Goal: Task Accomplishment & Management: Complete application form

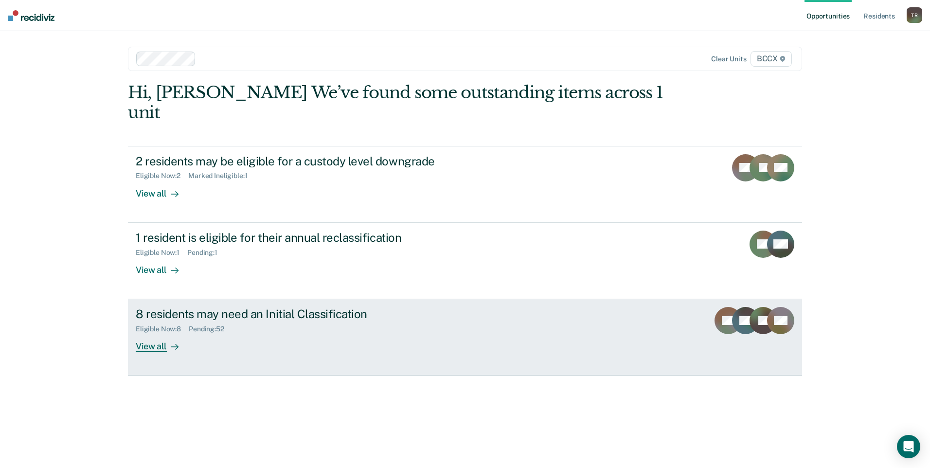
click at [157, 333] on div "View all" at bounding box center [163, 342] width 54 height 19
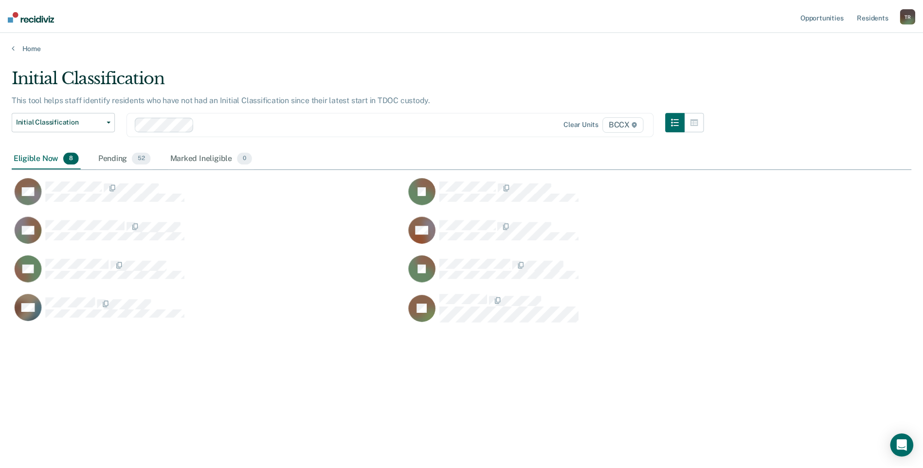
scroll to position [321, 899]
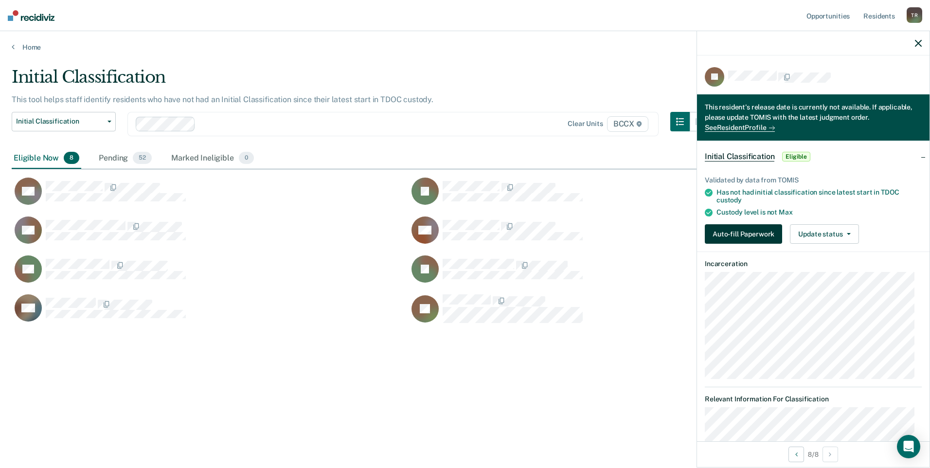
click at [754, 232] on button "Auto-fill Paperwork" at bounding box center [743, 233] width 77 height 19
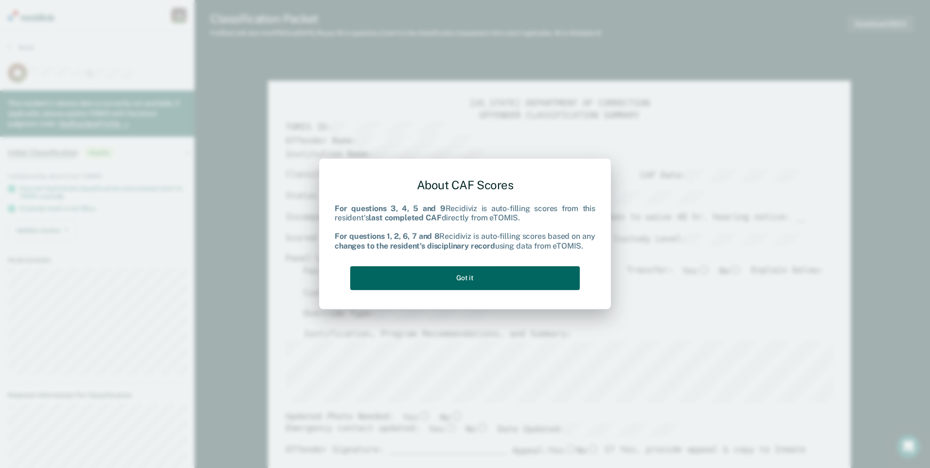
click at [555, 271] on button "Got it" at bounding box center [465, 278] width 230 height 24
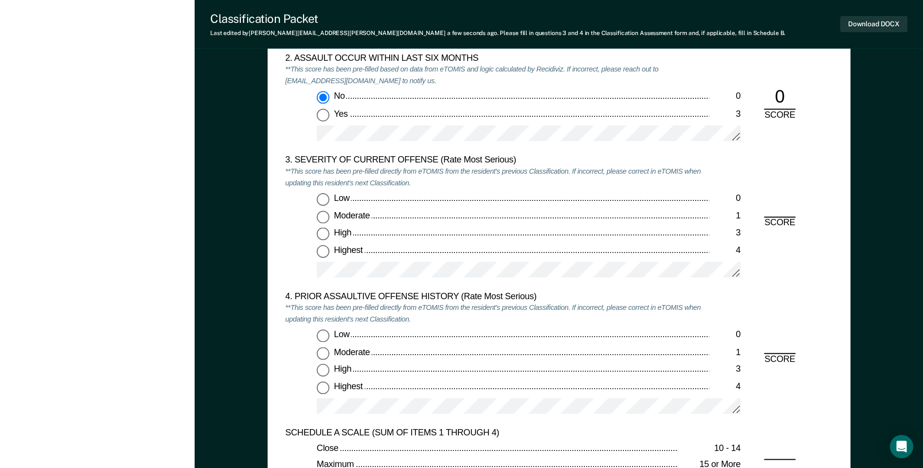
scroll to position [1119, 0]
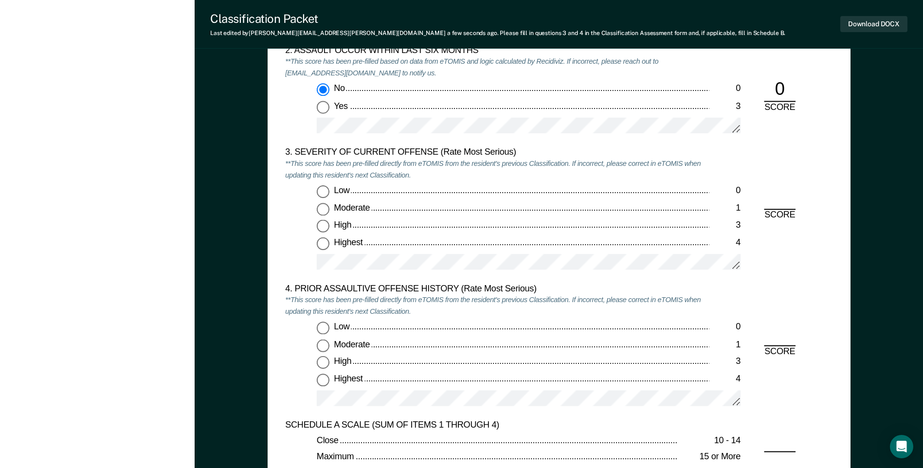
click at [323, 246] on input "Highest 4" at bounding box center [323, 243] width 13 height 13
type textarea "x"
radio input "true"
click at [317, 327] on input "Low 0" at bounding box center [323, 328] width 13 height 13
type textarea "x"
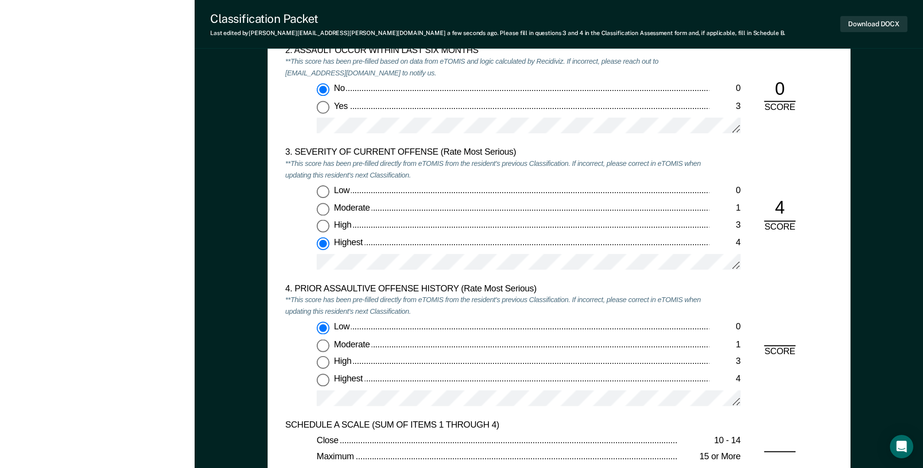
radio input "true"
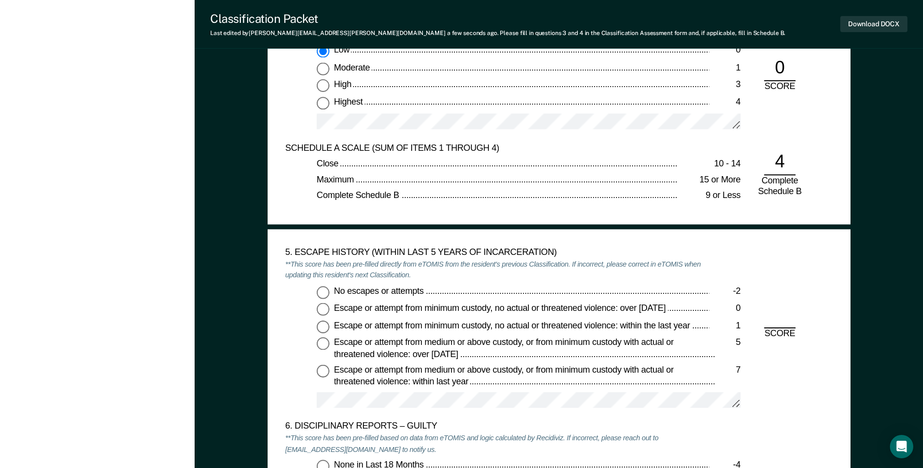
scroll to position [1411, 0]
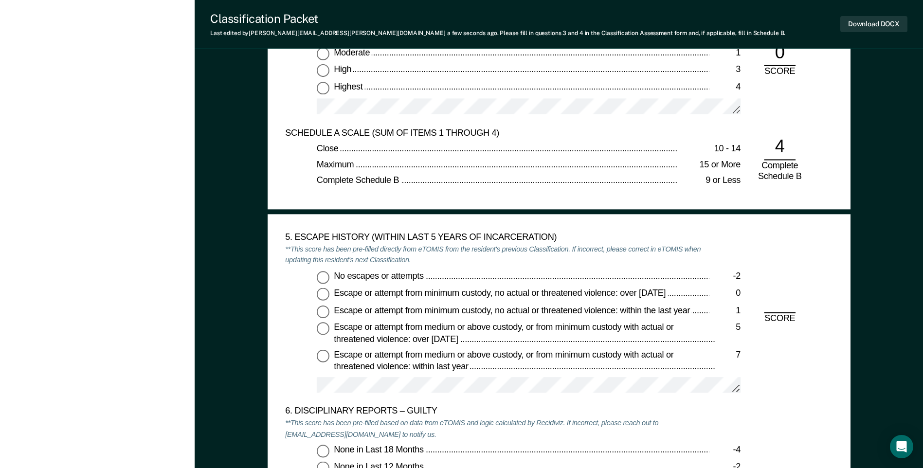
click at [321, 273] on input "No escapes or attempts -2" at bounding box center [323, 276] width 13 height 13
type textarea "x"
radio input "true"
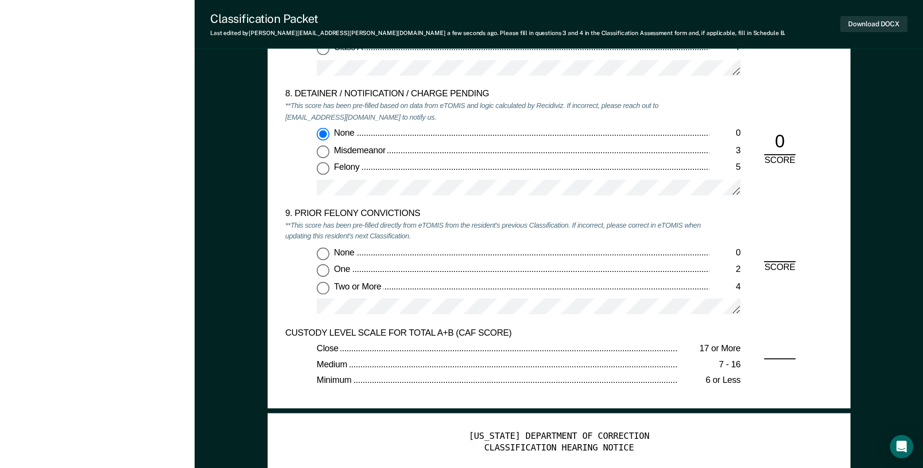
scroll to position [2043, 0]
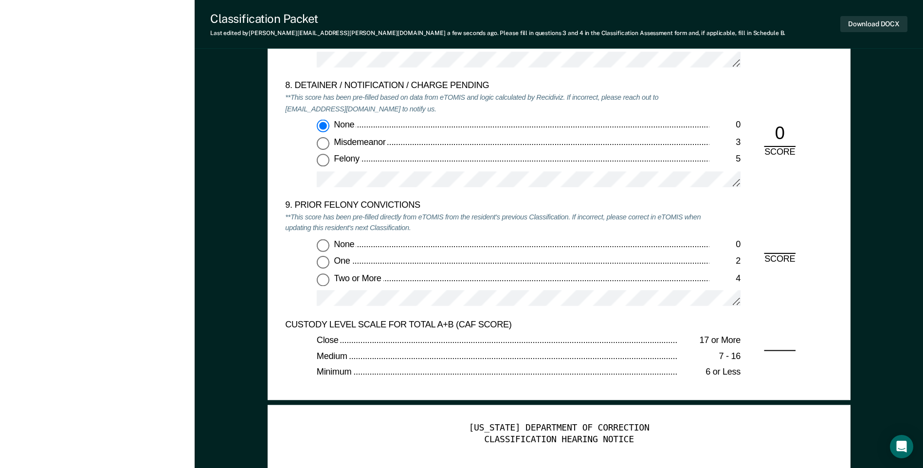
click at [321, 245] on input "None 0" at bounding box center [323, 244] width 13 height 13
type textarea "x"
radio input "true"
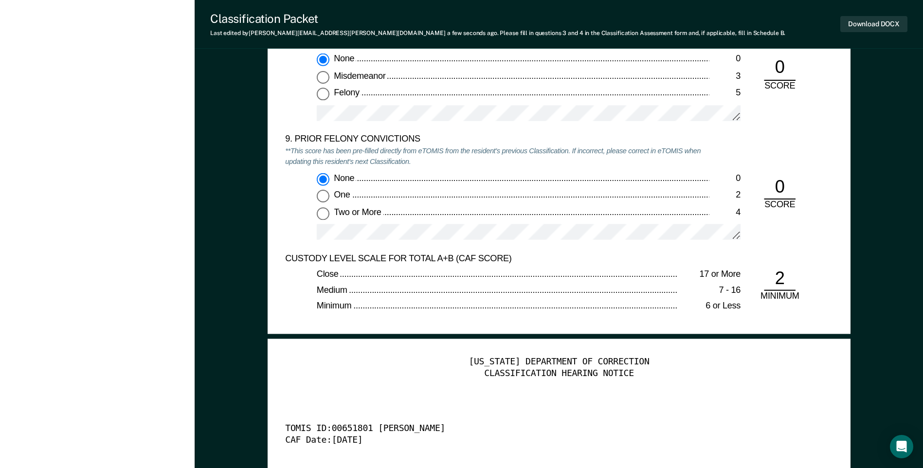
scroll to position [2335, 0]
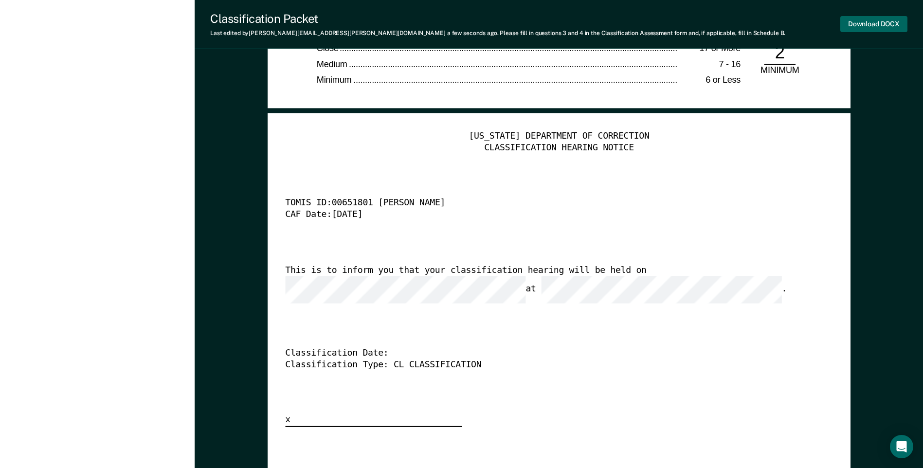
click at [862, 27] on button "Download DOCX" at bounding box center [873, 24] width 67 height 16
click at [584, 195] on div "[US_STATE] DEPARTMENT OF CORRECTION CLASSIFICATION HEARING NOTICE TOMIS ID: 006…" at bounding box center [558, 279] width 547 height 296
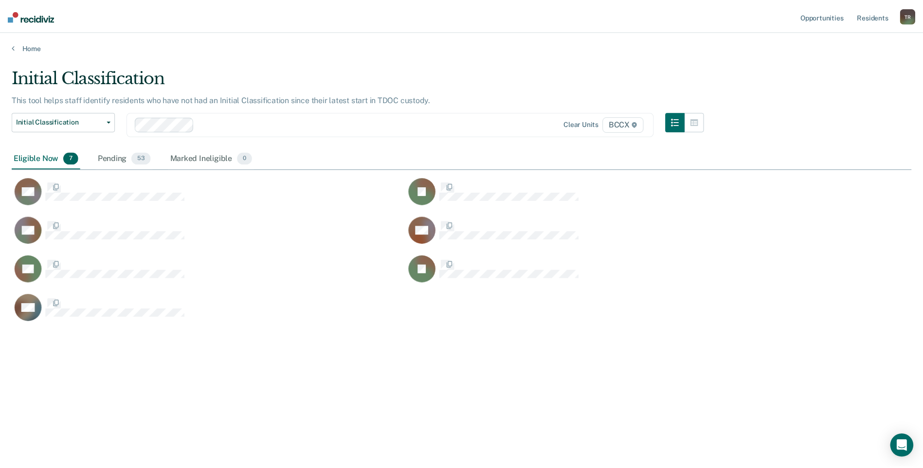
scroll to position [321, 899]
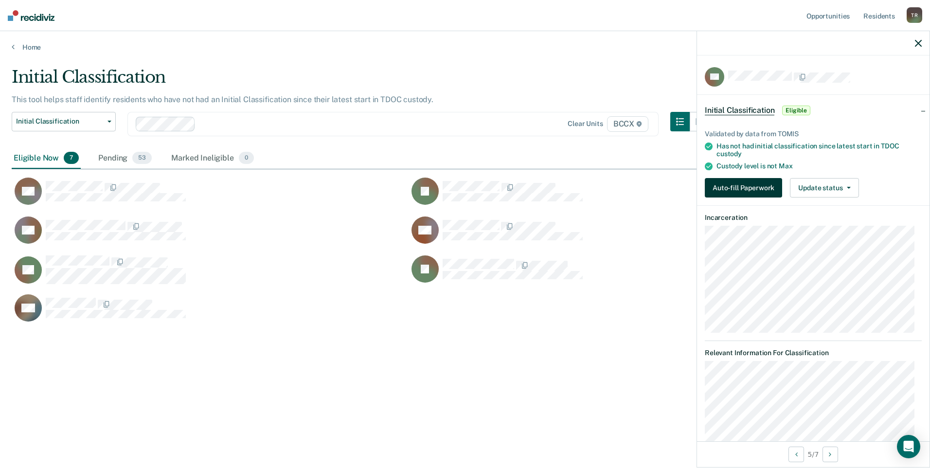
click at [722, 184] on button "Auto-fill Paperwork" at bounding box center [743, 187] width 77 height 19
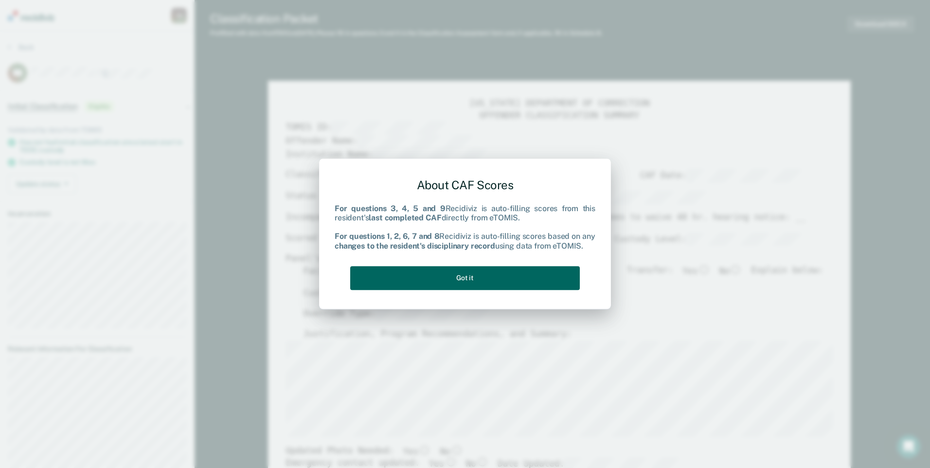
click at [526, 281] on button "Got it" at bounding box center [465, 278] width 230 height 24
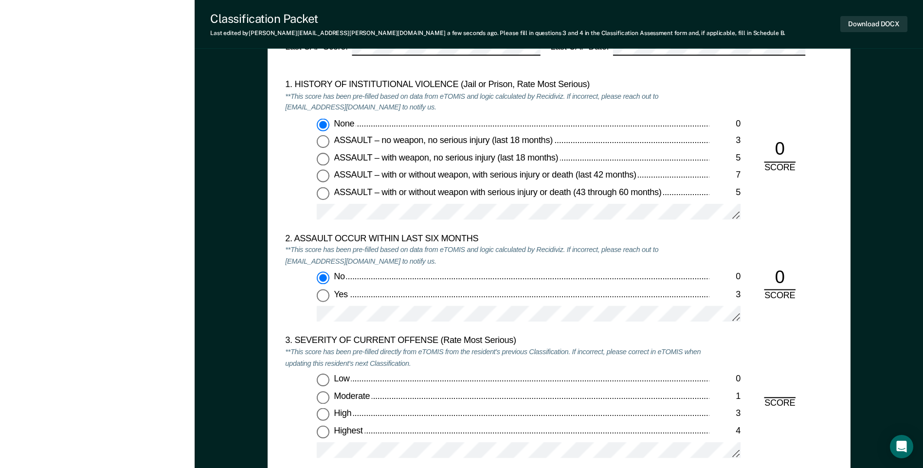
scroll to position [1070, 0]
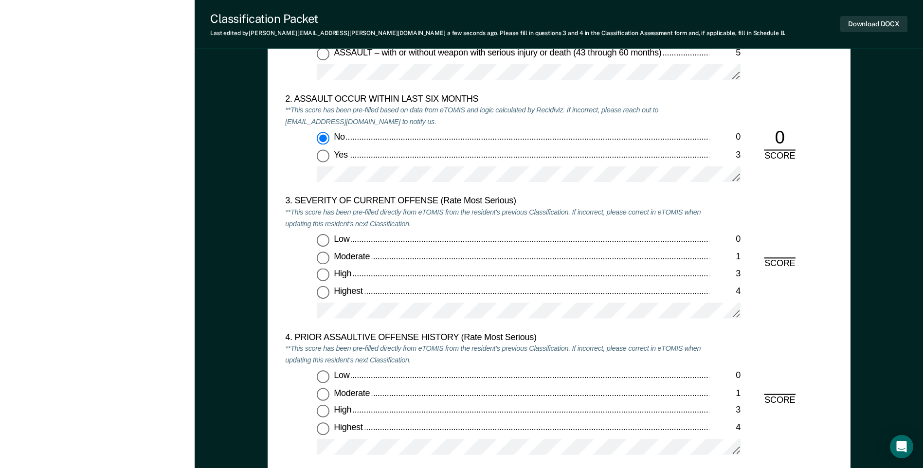
click at [323, 260] on input "Moderate 1" at bounding box center [323, 258] width 13 height 13
type textarea "x"
radio input "true"
click at [327, 429] on input "Highest 4" at bounding box center [323, 428] width 13 height 13
type textarea "x"
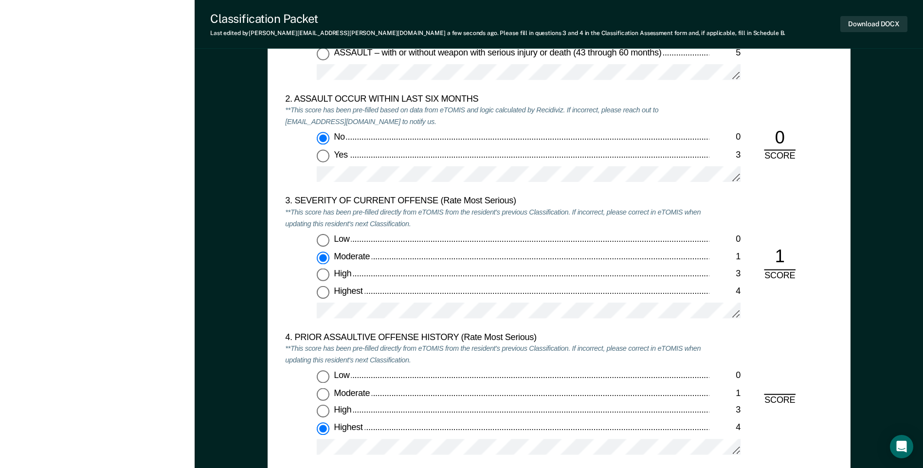
radio input "true"
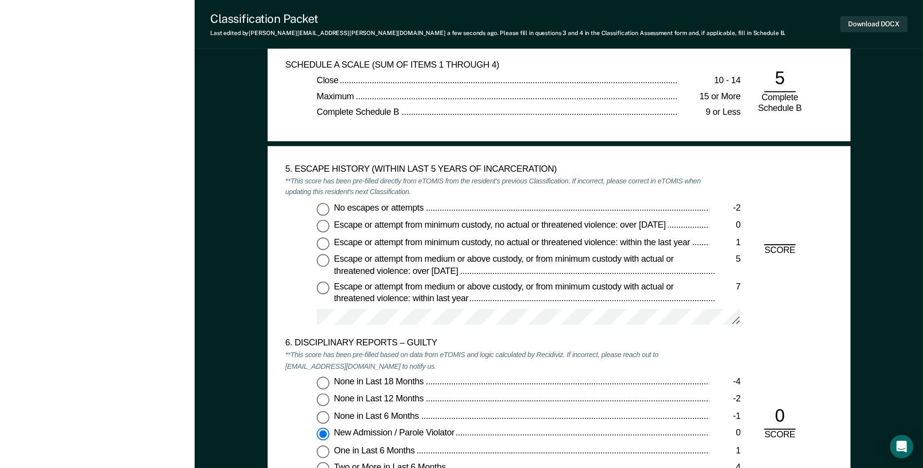
scroll to position [1508, 0]
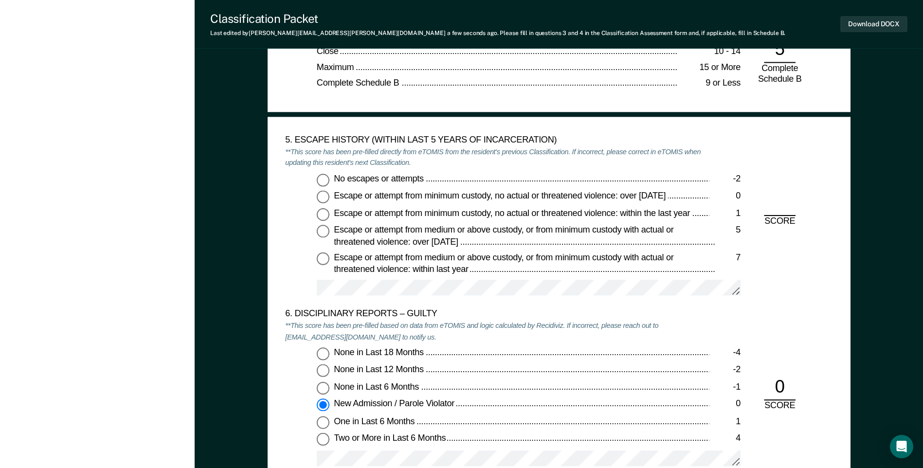
click at [322, 176] on input "No escapes or attempts -2" at bounding box center [323, 179] width 13 height 13
type textarea "x"
radio input "true"
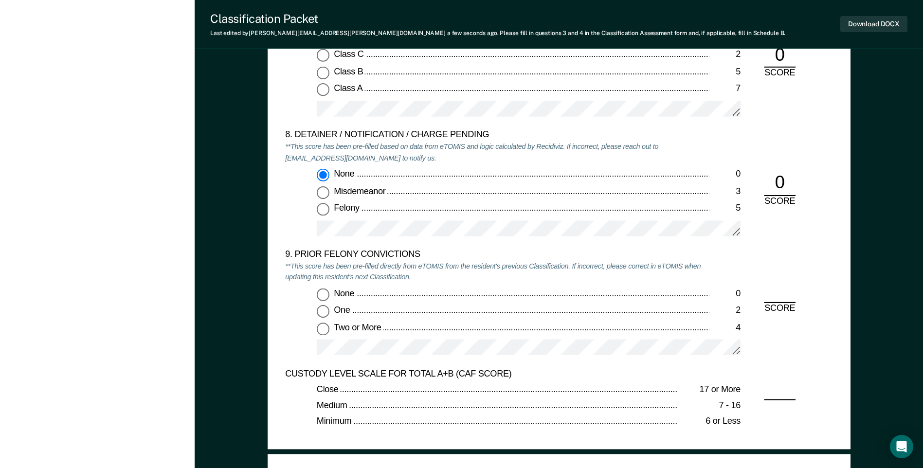
scroll to position [1994, 0]
click at [324, 330] on input "Two or More 4" at bounding box center [323, 328] width 13 height 13
type textarea "x"
radio input "true"
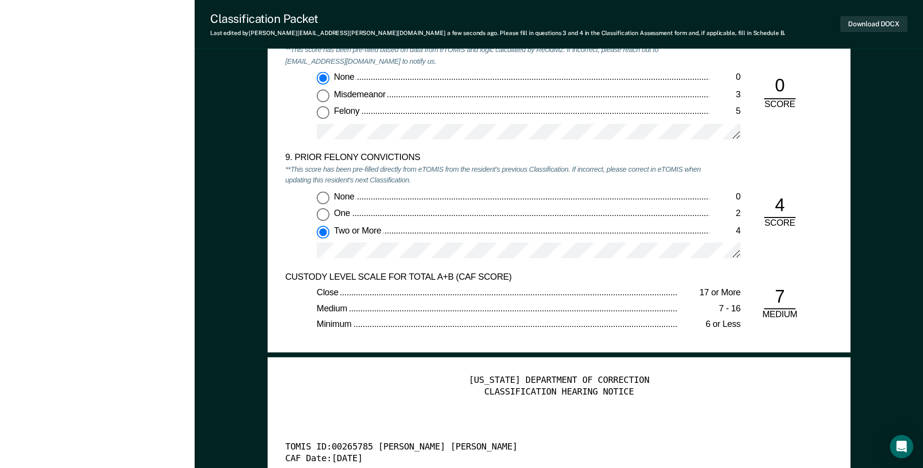
scroll to position [2043, 0]
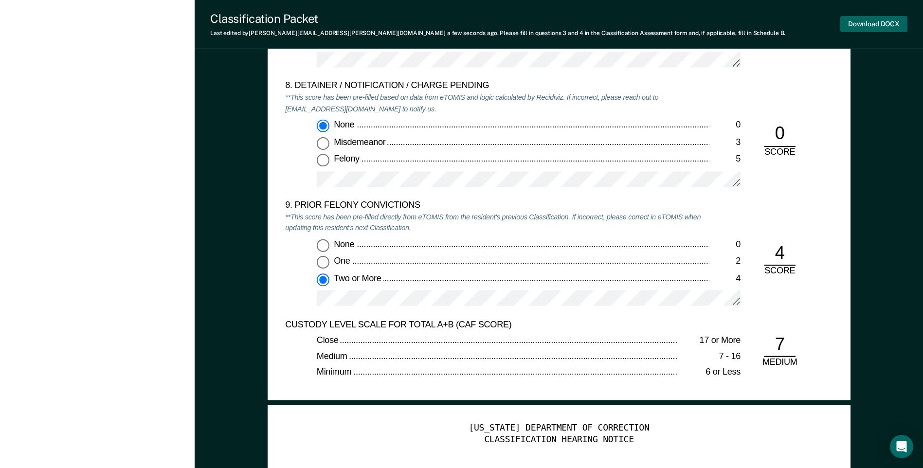
click at [859, 26] on button "Download DOCX" at bounding box center [873, 24] width 67 height 16
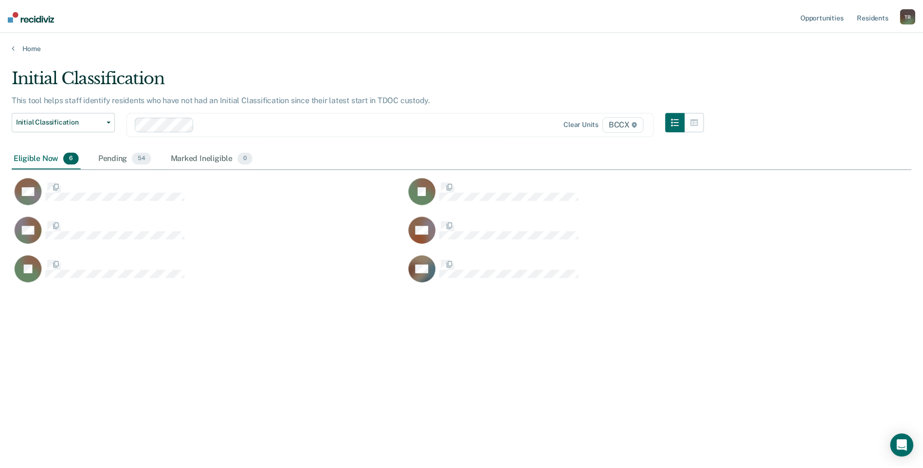
scroll to position [321, 899]
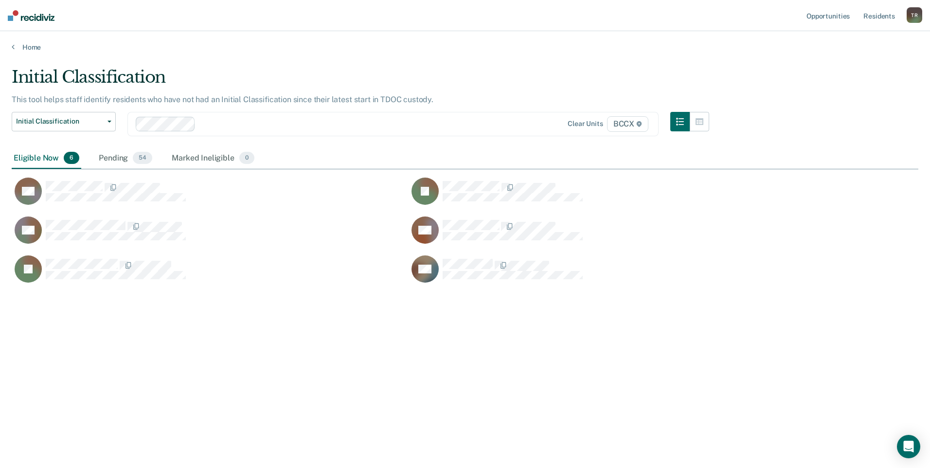
click at [172, 358] on div "Initial Classification This tool helps staff identify residents who have not ha…" at bounding box center [465, 231] width 907 height 328
click at [145, 341] on div "Initial Classification This tool helps staff identify residents who have not ha…" at bounding box center [465, 231] width 907 height 328
click at [164, 317] on div "Initial Classification This tool helps staff identify residents who have not ha…" at bounding box center [465, 231] width 907 height 328
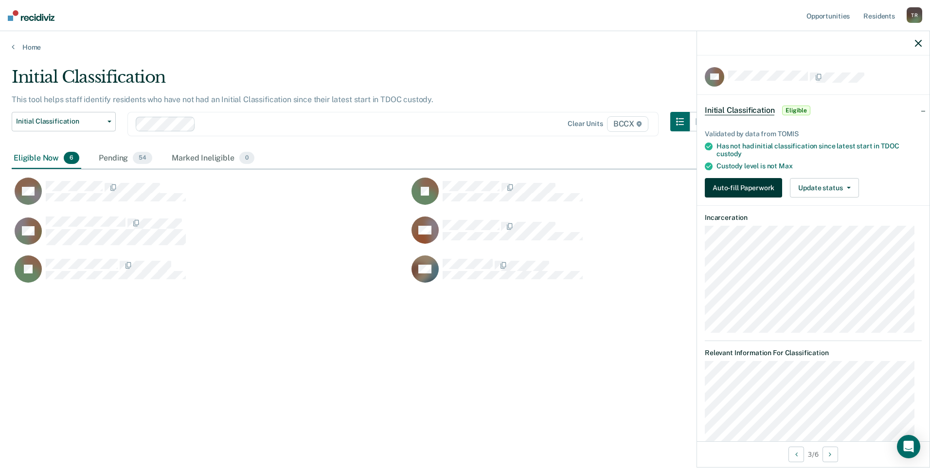
click at [744, 187] on button "Auto-fill Paperwork" at bounding box center [743, 187] width 77 height 19
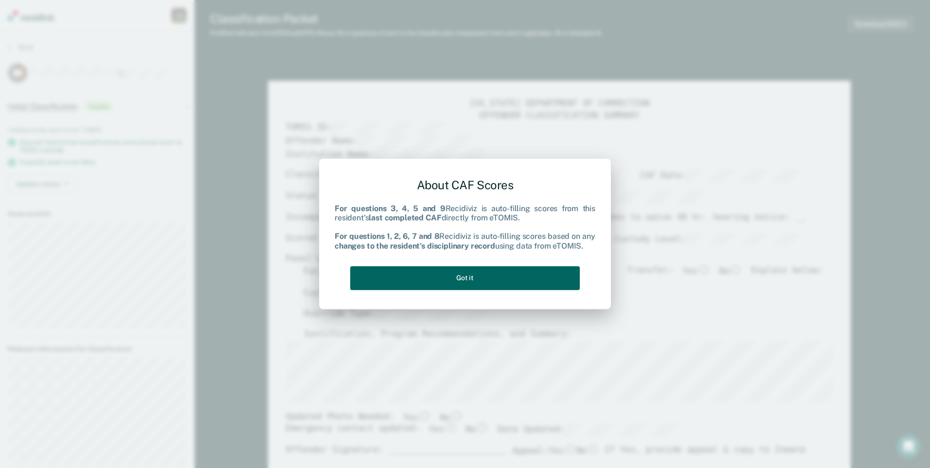
click at [558, 273] on button "Got it" at bounding box center [465, 278] width 230 height 24
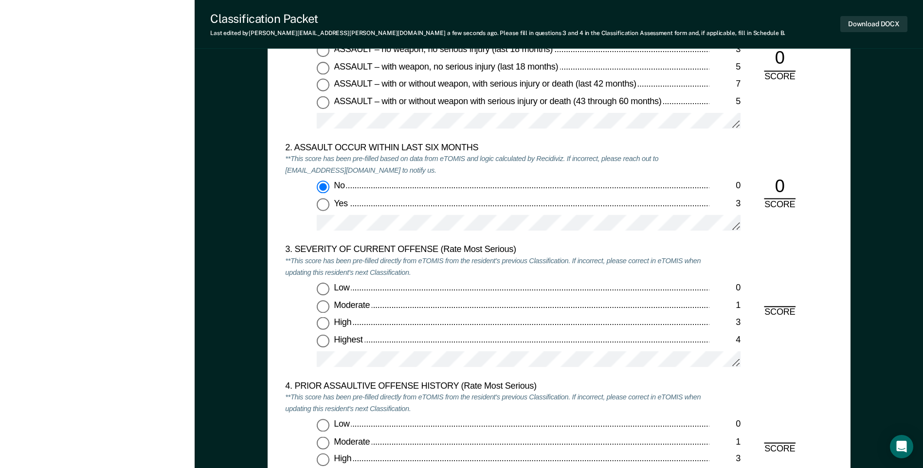
scroll to position [1119, 0]
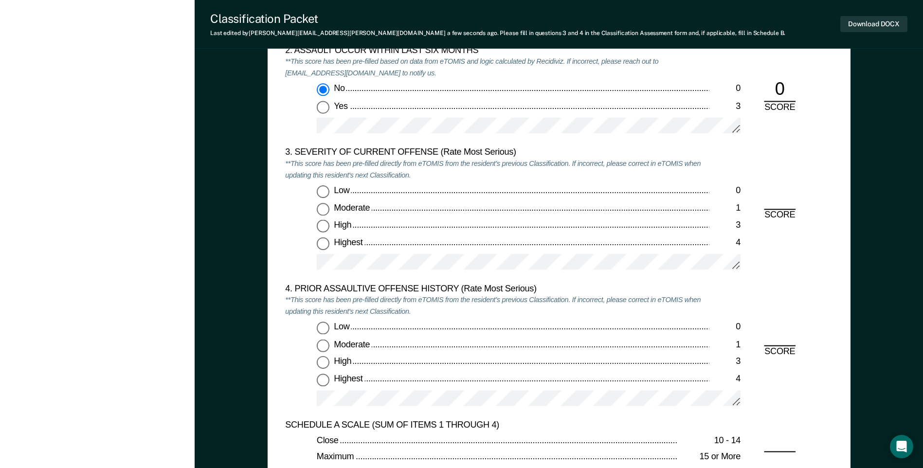
click at [324, 244] on input "Highest 4" at bounding box center [323, 243] width 13 height 13
type textarea "x"
radio input "true"
click at [324, 328] on input "Low 0" at bounding box center [323, 328] width 13 height 13
type textarea "x"
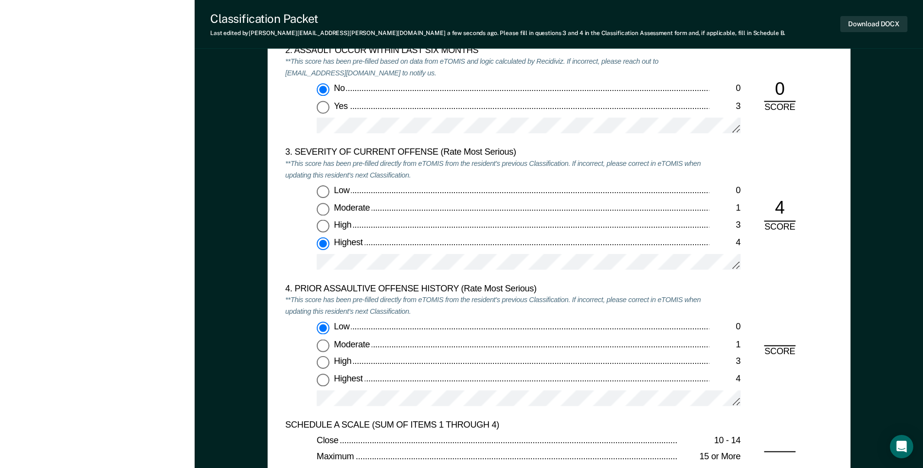
radio input "true"
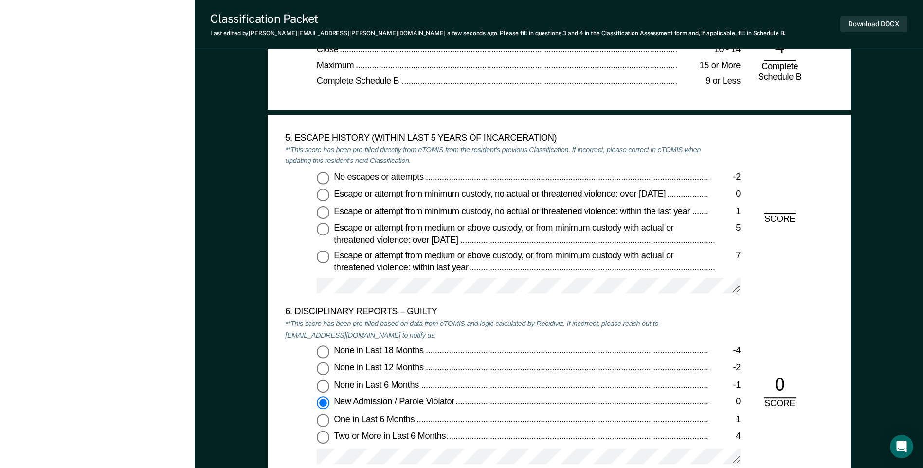
scroll to position [1557, 0]
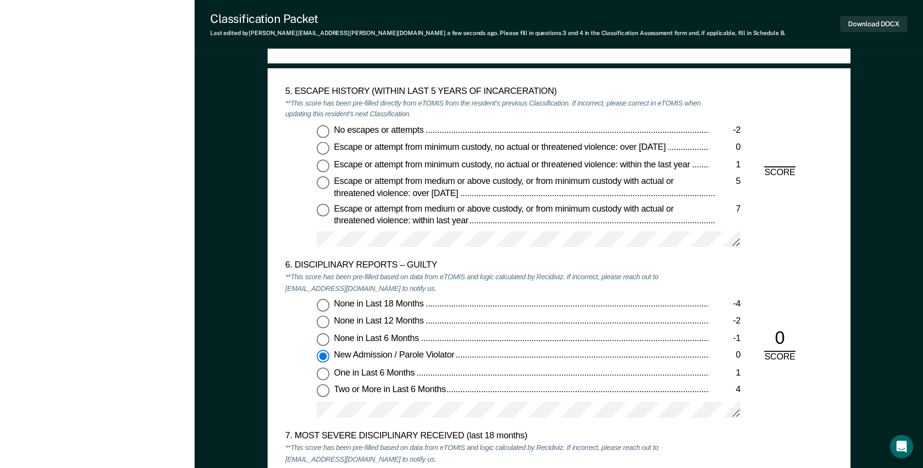
click at [329, 131] on input "No escapes or attempts -2" at bounding box center [323, 131] width 13 height 13
type textarea "x"
radio input "true"
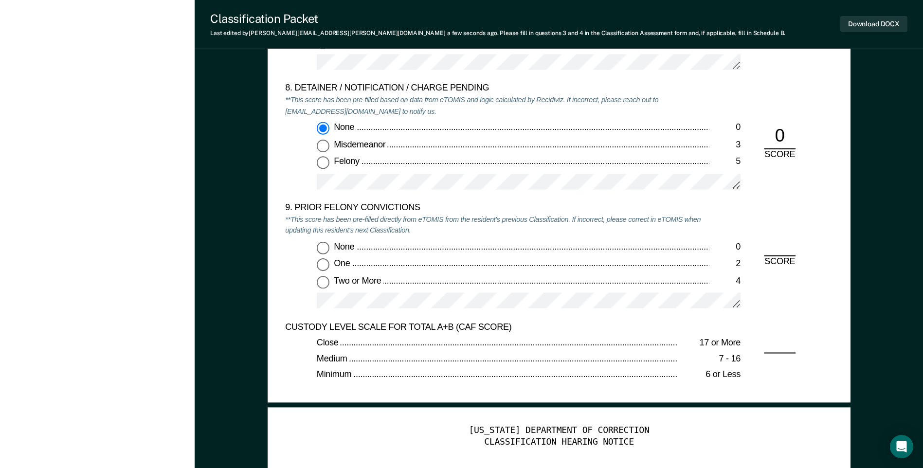
scroll to position [2043, 0]
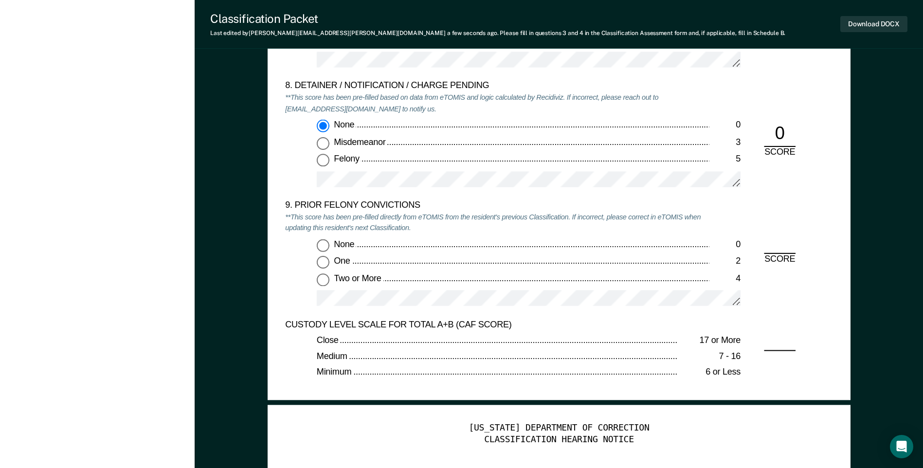
click at [327, 263] on input "One 2" at bounding box center [323, 262] width 13 height 13
type textarea "x"
radio input "true"
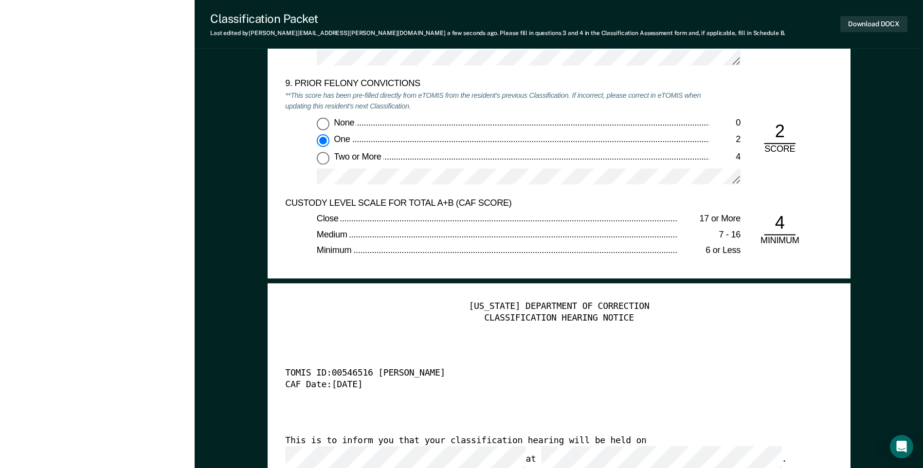
scroll to position [2140, 0]
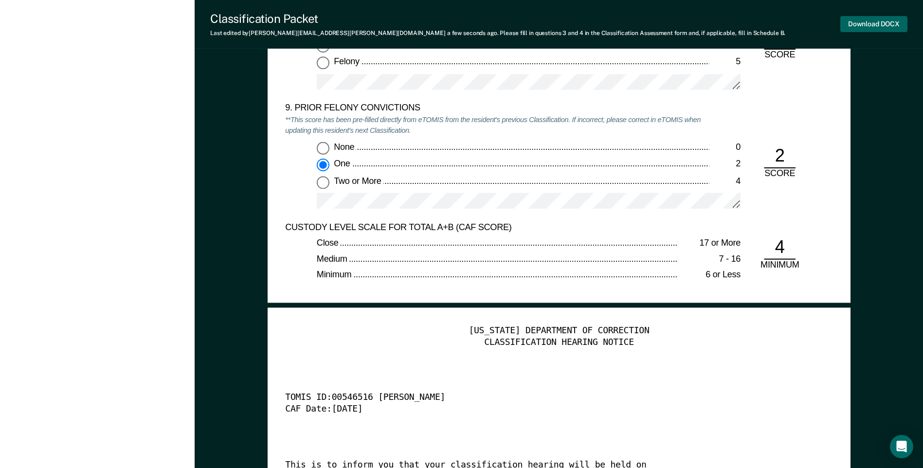
click at [859, 24] on button "Download DOCX" at bounding box center [873, 24] width 67 height 16
click at [568, 159] on div "One" at bounding box center [521, 165] width 375 height 12
click at [329, 159] on input "One 2" at bounding box center [323, 165] width 13 height 13
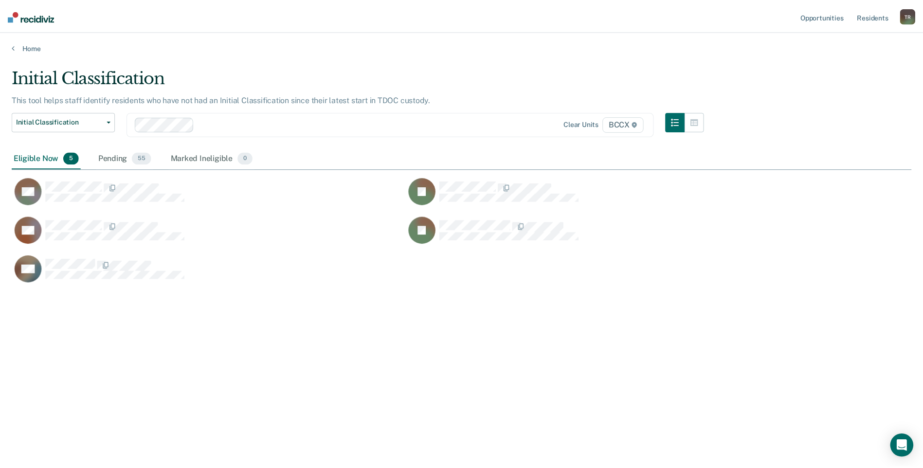
scroll to position [321, 899]
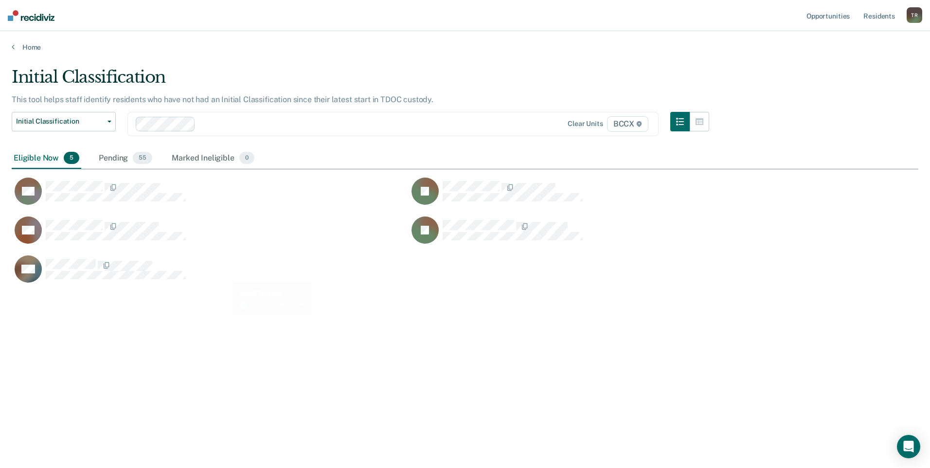
click at [160, 365] on div "Initial Classification This tool helps staff identify residents who have not ha…" at bounding box center [465, 231] width 907 height 328
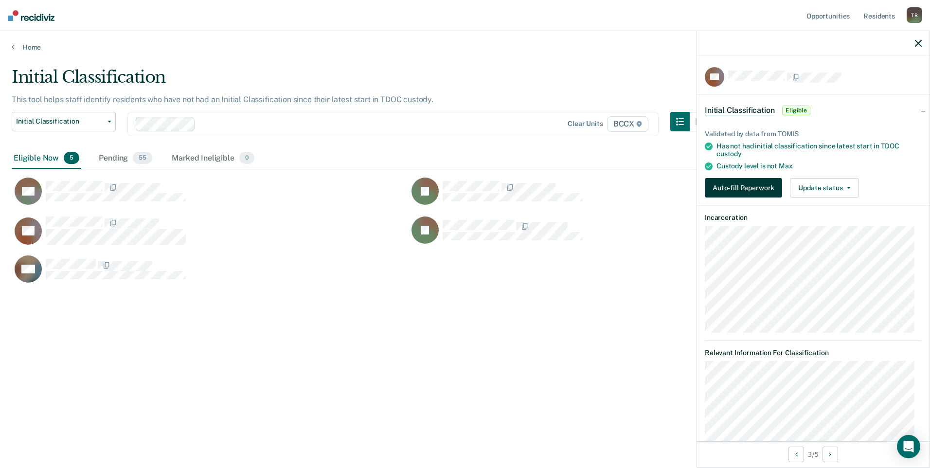
click at [749, 184] on button "Auto-fill Paperwork" at bounding box center [743, 187] width 77 height 19
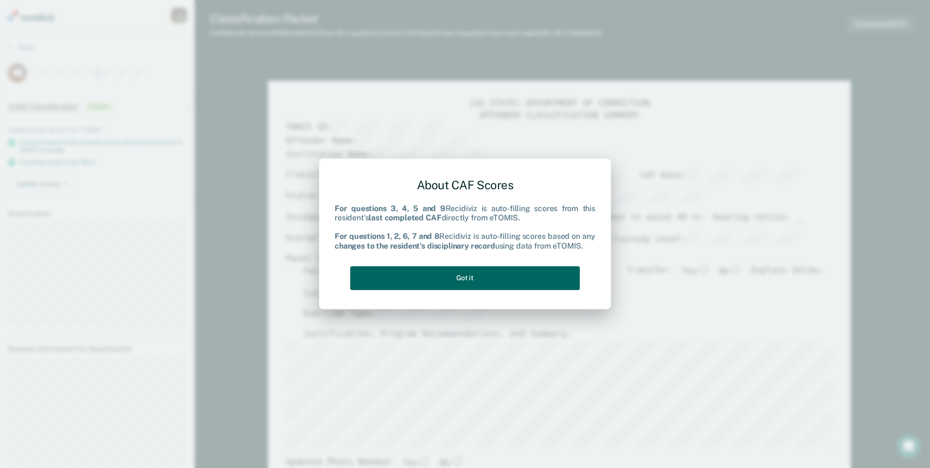
click at [504, 287] on button "Got it" at bounding box center [465, 278] width 230 height 24
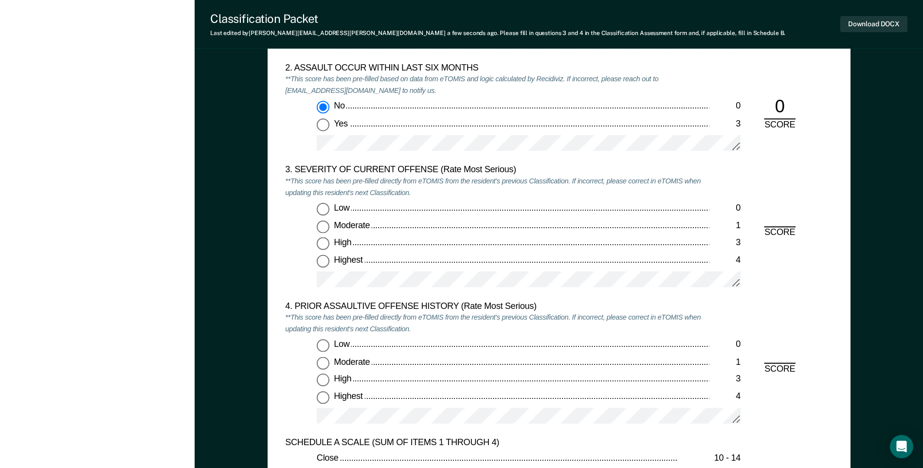
scroll to position [1119, 0]
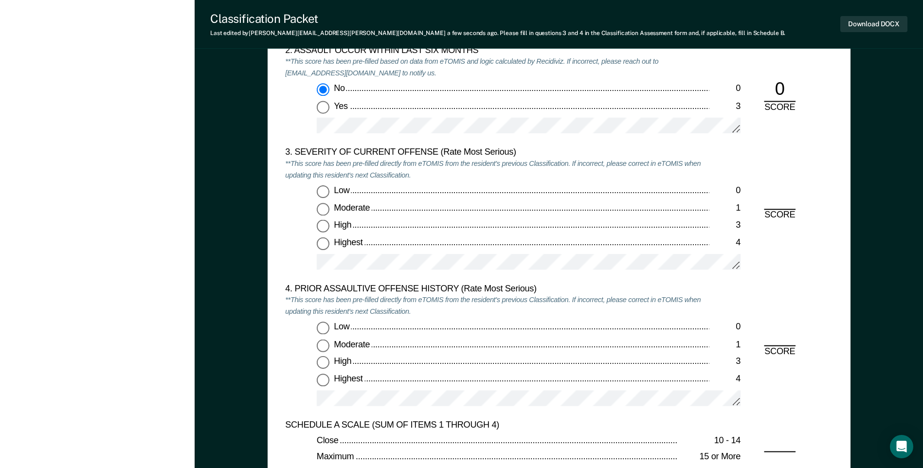
click at [320, 210] on input "Moderate 1" at bounding box center [323, 209] width 13 height 13
type textarea "x"
radio input "true"
click at [325, 359] on input "High 3" at bounding box center [323, 363] width 13 height 13
type textarea "x"
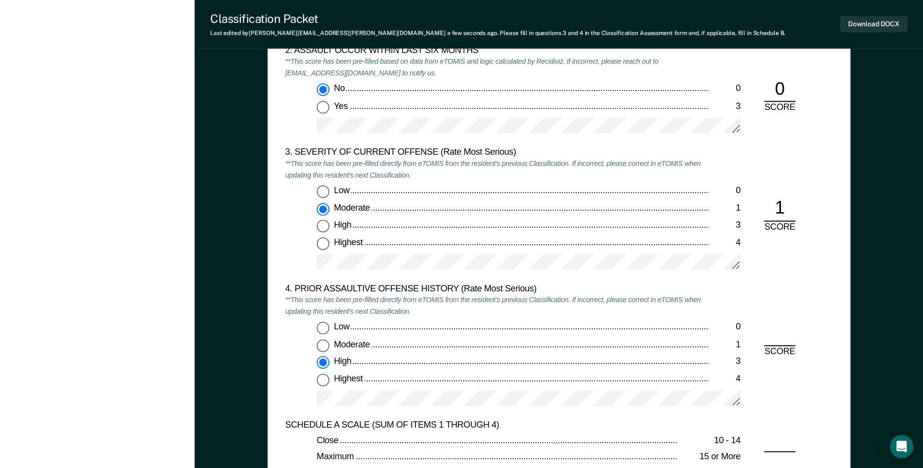
radio input "true"
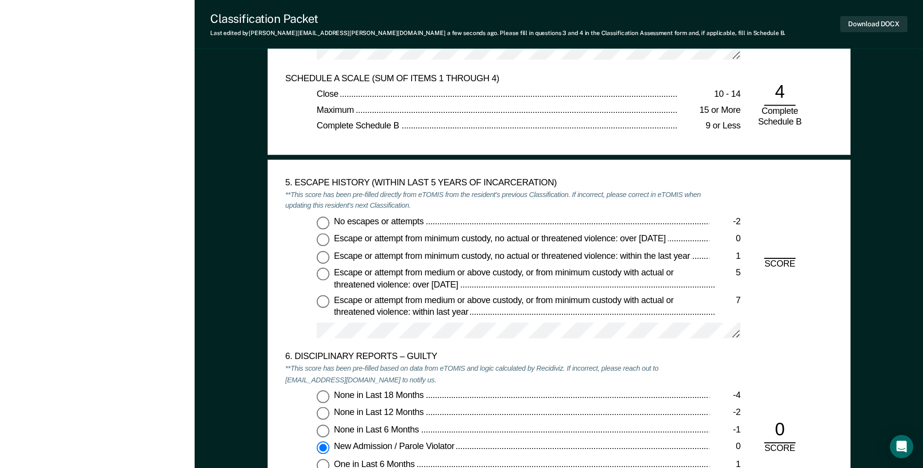
scroll to position [1508, 0]
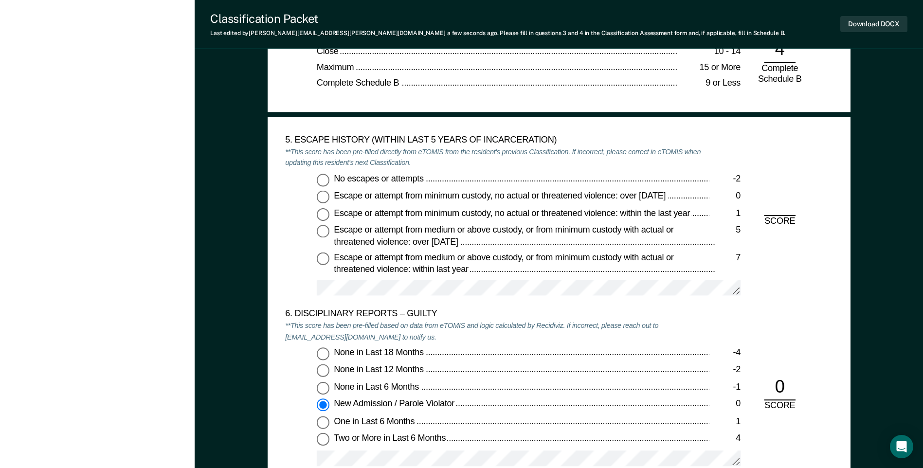
click at [328, 182] on input "No escapes or attempts -2" at bounding box center [323, 179] width 13 height 13
type textarea "x"
radio input "true"
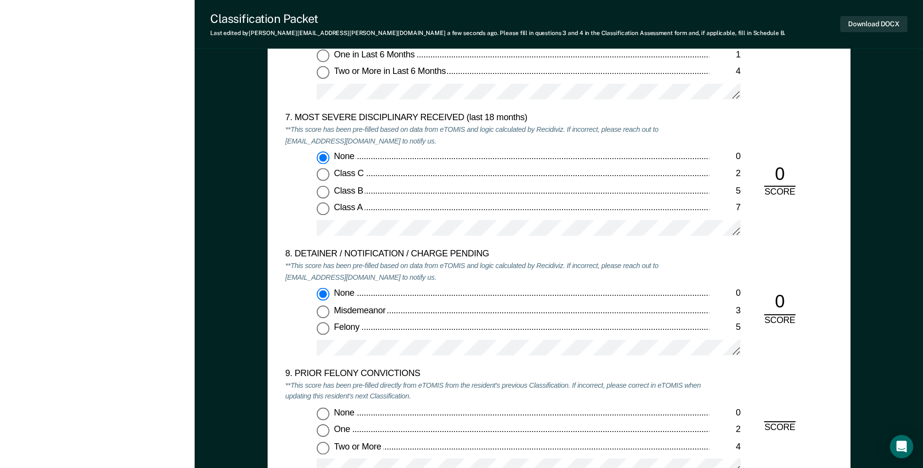
scroll to position [2043, 0]
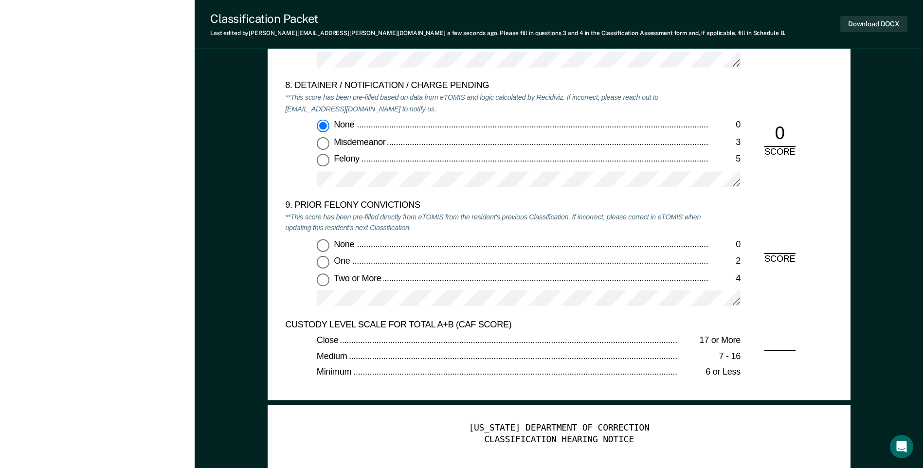
click at [325, 282] on input "Two or More 4" at bounding box center [323, 279] width 13 height 13
type textarea "x"
radio input "true"
click at [859, 28] on button "Download DOCX" at bounding box center [873, 24] width 67 height 16
click at [641, 150] on div "None 0 Misdemeanor 3 Felony 5" at bounding box center [497, 157] width 424 height 76
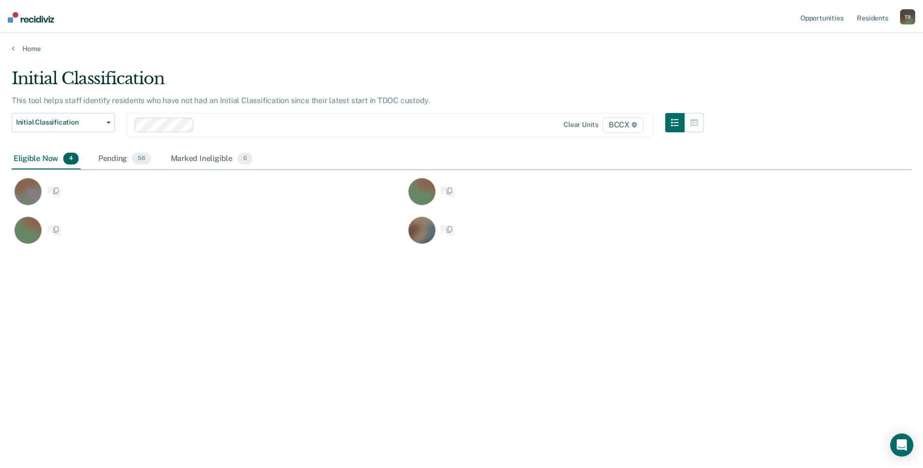
scroll to position [321, 899]
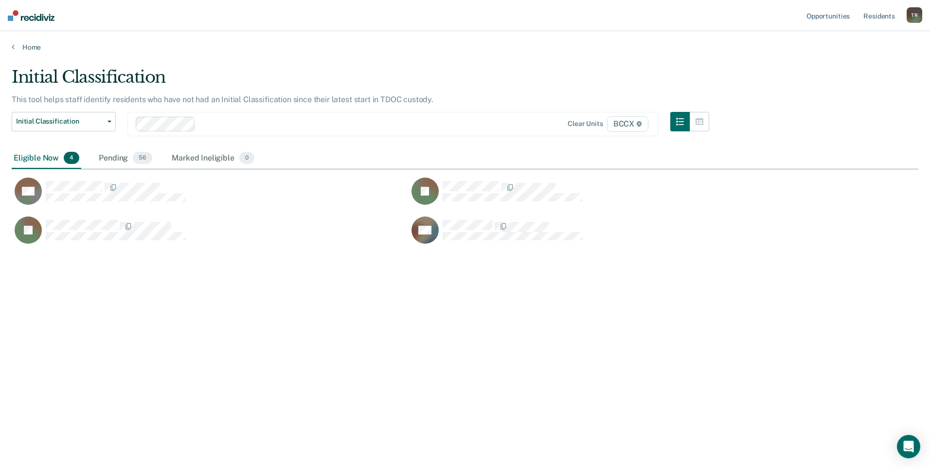
click at [124, 334] on div "Initial Classification This tool helps staff identify residents who have not ha…" at bounding box center [465, 231] width 907 height 328
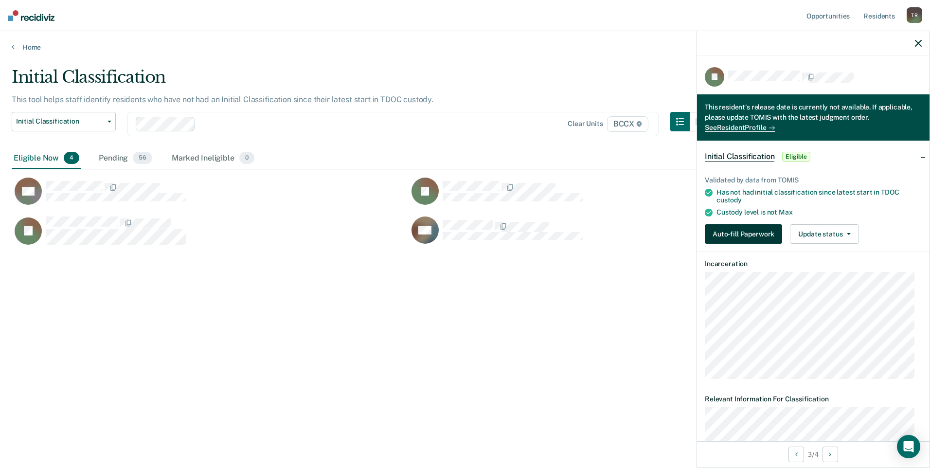
click at [757, 234] on button "Auto-fill Paperwork" at bounding box center [743, 233] width 77 height 19
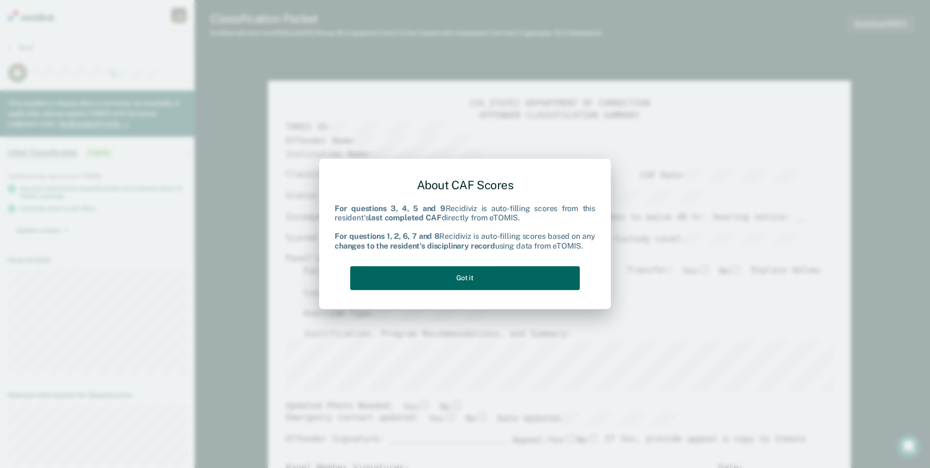
click at [540, 275] on button "Got it" at bounding box center [465, 278] width 230 height 24
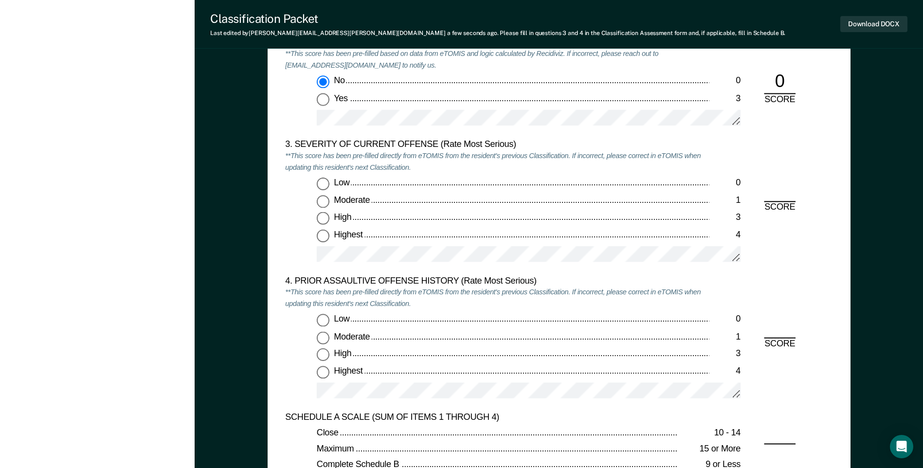
scroll to position [1119, 0]
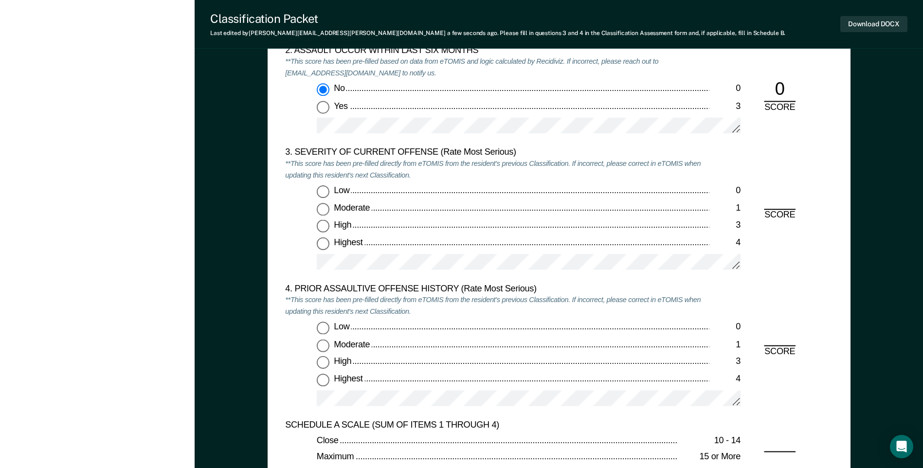
click at [325, 242] on input "Highest 4" at bounding box center [323, 243] width 13 height 13
type textarea "x"
radio input "true"
click at [323, 332] on input "Low 0" at bounding box center [323, 328] width 13 height 13
type textarea "x"
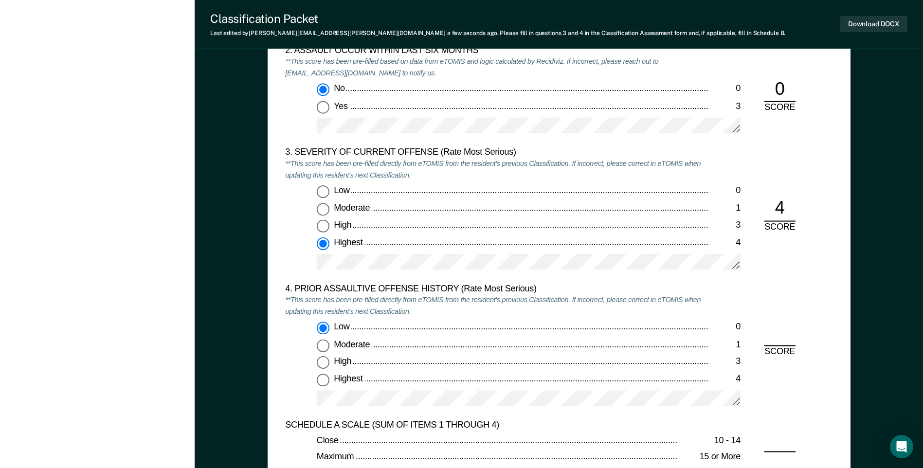
radio input "true"
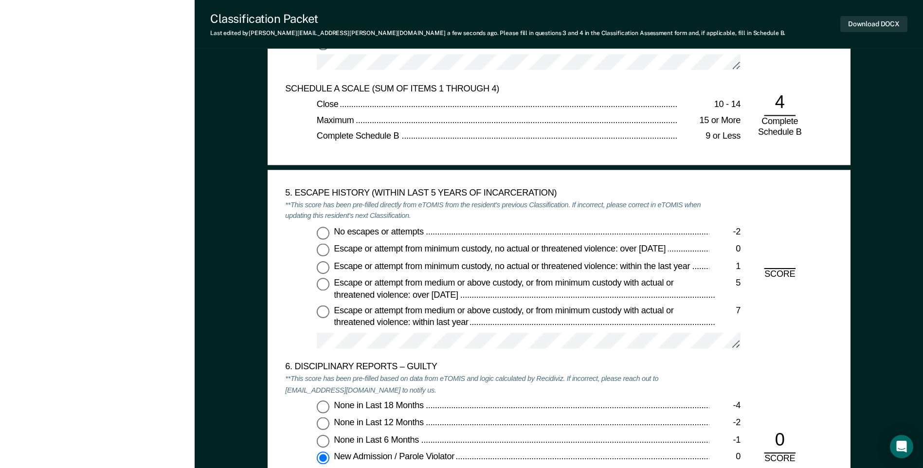
scroll to position [1459, 0]
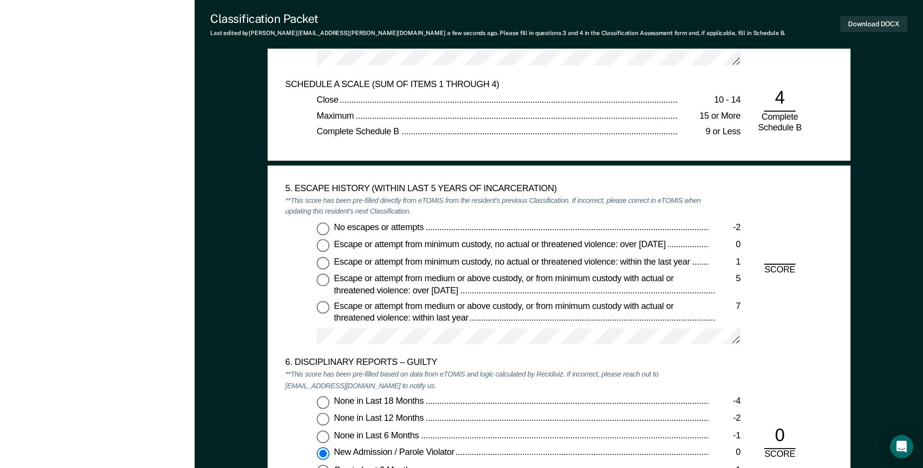
click at [317, 230] on input "No escapes or attempts -2" at bounding box center [323, 228] width 13 height 13
type textarea "x"
radio input "true"
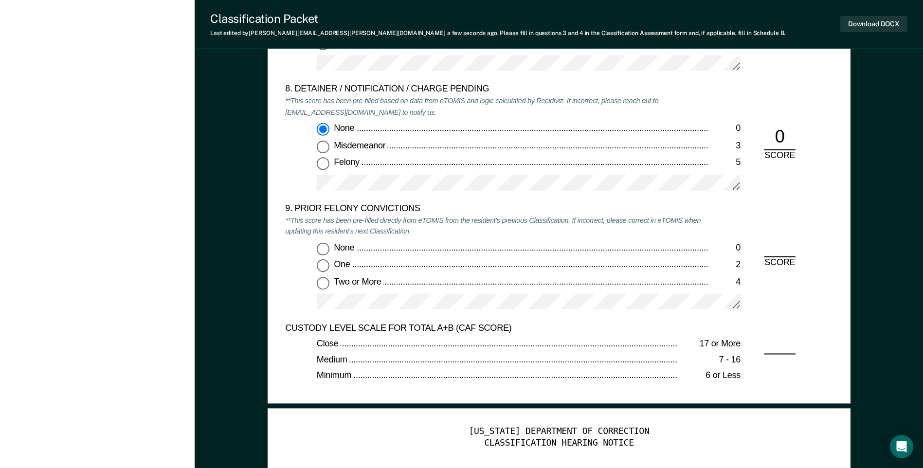
scroll to position [2092, 0]
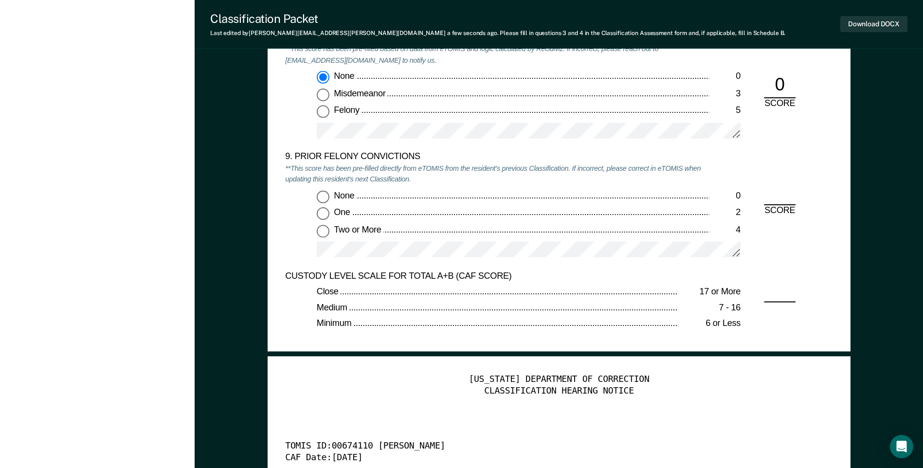
click at [325, 199] on input "None 0" at bounding box center [323, 196] width 13 height 13
type textarea "x"
radio input "true"
click at [862, 26] on button "Download DOCX" at bounding box center [873, 24] width 67 height 16
click at [552, 180] on div "9. PRIOR FELONY CONVICTIONS **This score has been pre-filled directly from eTOM…" at bounding box center [497, 210] width 424 height 119
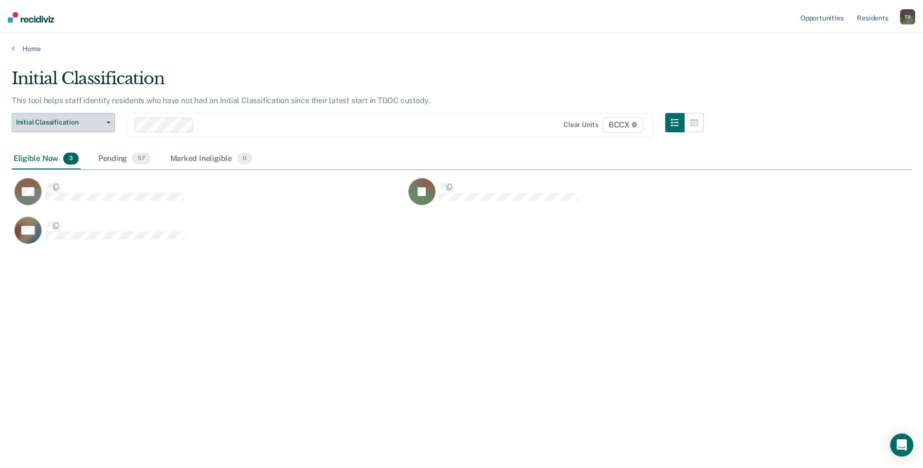
scroll to position [321, 899]
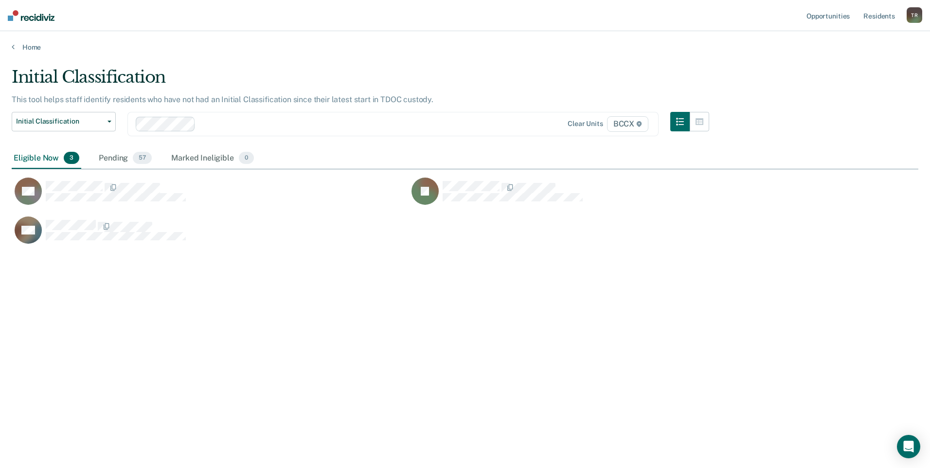
click at [163, 354] on div "Initial Classification This tool helps staff identify residents who have not ha…" at bounding box center [465, 231] width 907 height 328
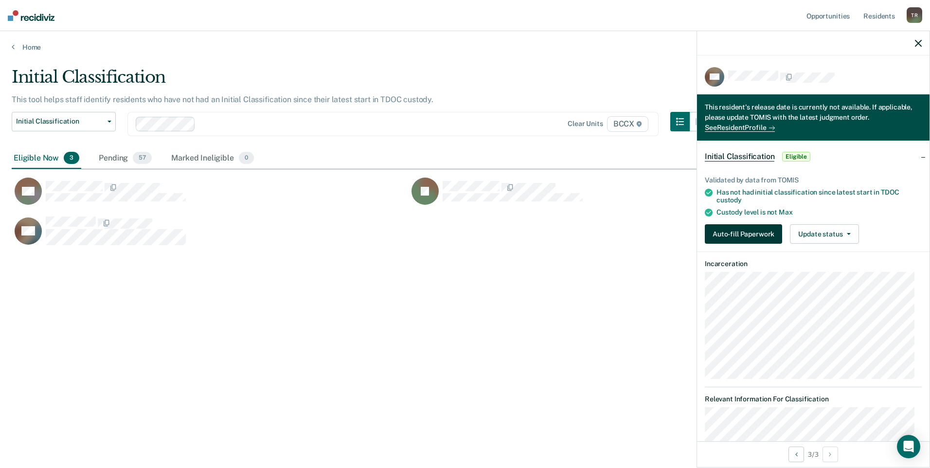
click at [737, 237] on button "Auto-fill Paperwork" at bounding box center [743, 233] width 77 height 19
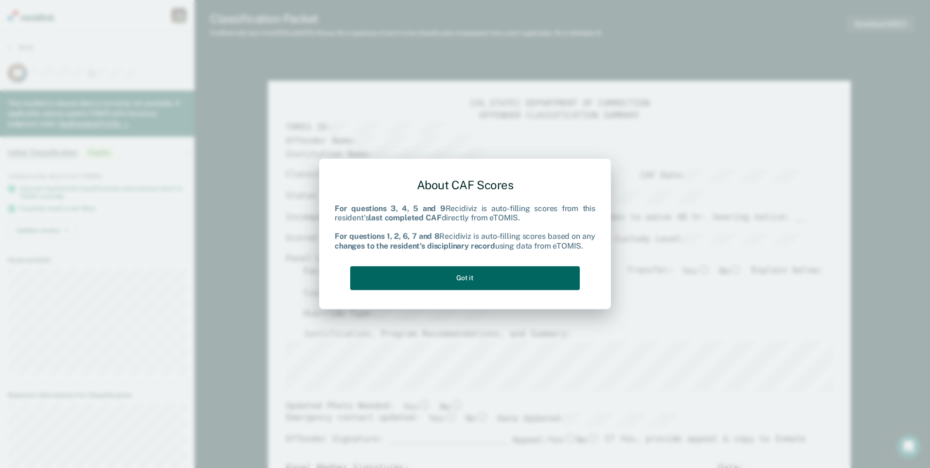
click at [537, 281] on button "Got it" at bounding box center [465, 278] width 230 height 24
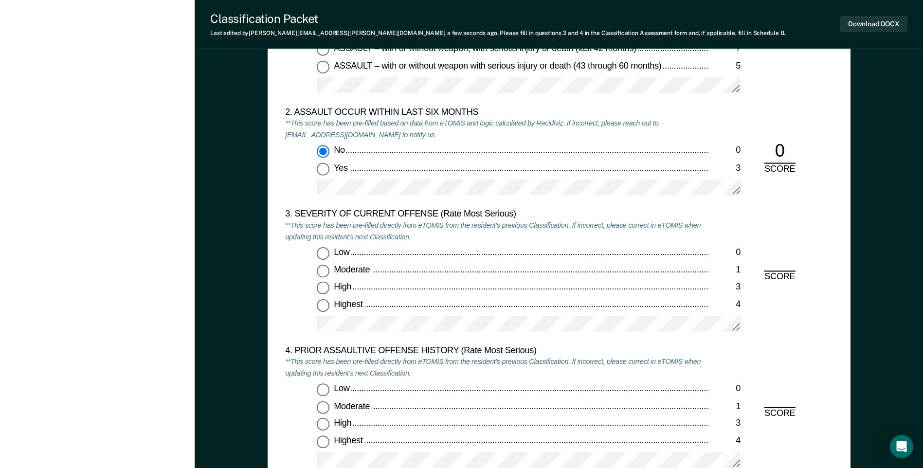
scroll to position [1070, 0]
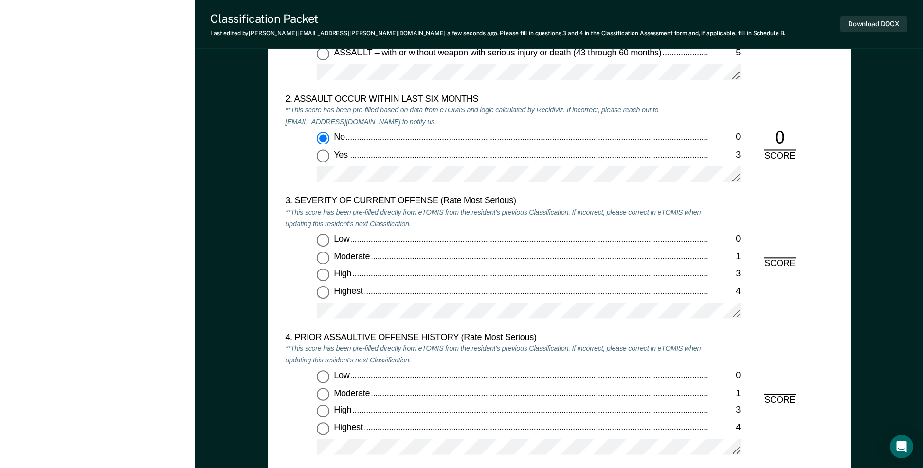
click at [321, 259] on input "Moderate 1" at bounding box center [323, 258] width 13 height 13
type textarea "x"
radio input "true"
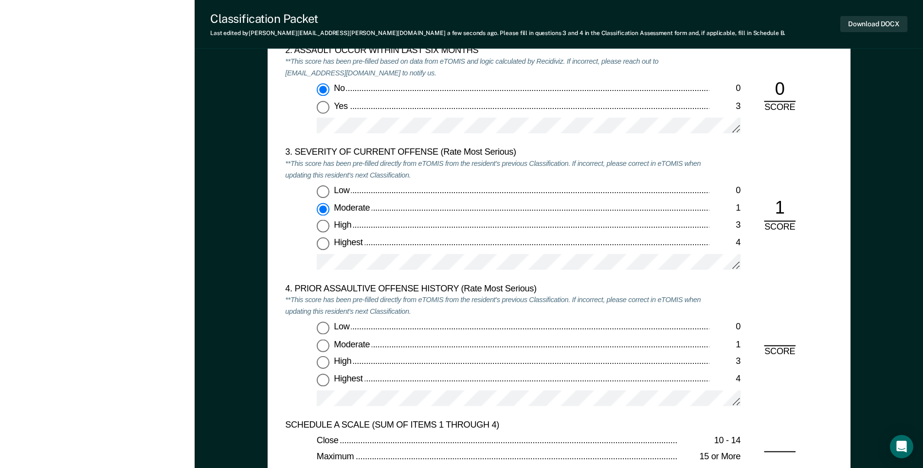
click at [323, 329] on input "Low 0" at bounding box center [323, 328] width 13 height 13
type textarea "x"
radio input "true"
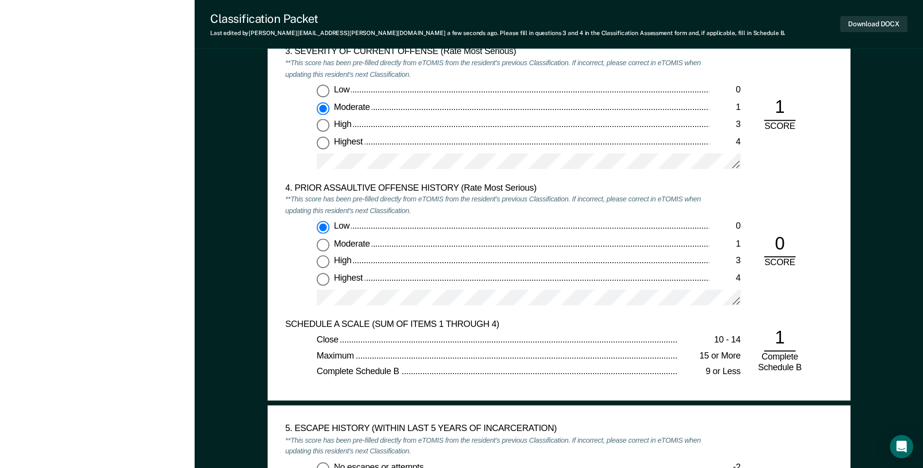
scroll to position [1411, 0]
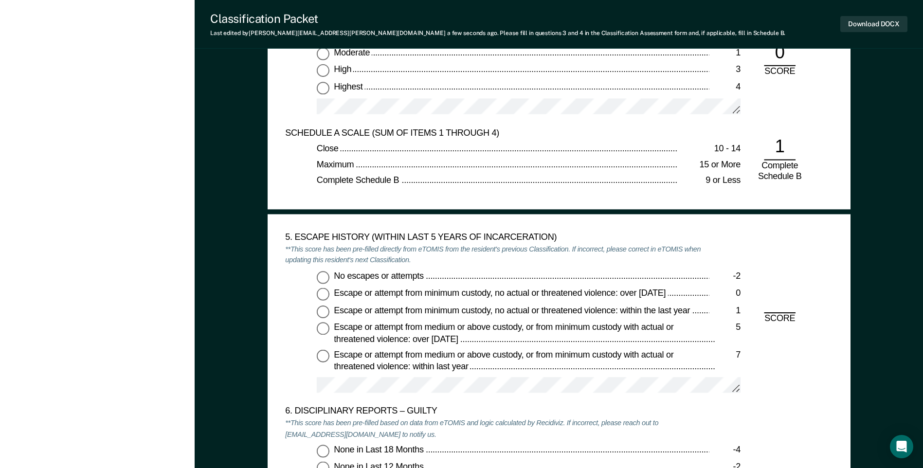
click at [323, 279] on input "No escapes or attempts -2" at bounding box center [323, 276] width 13 height 13
type textarea "x"
radio input "true"
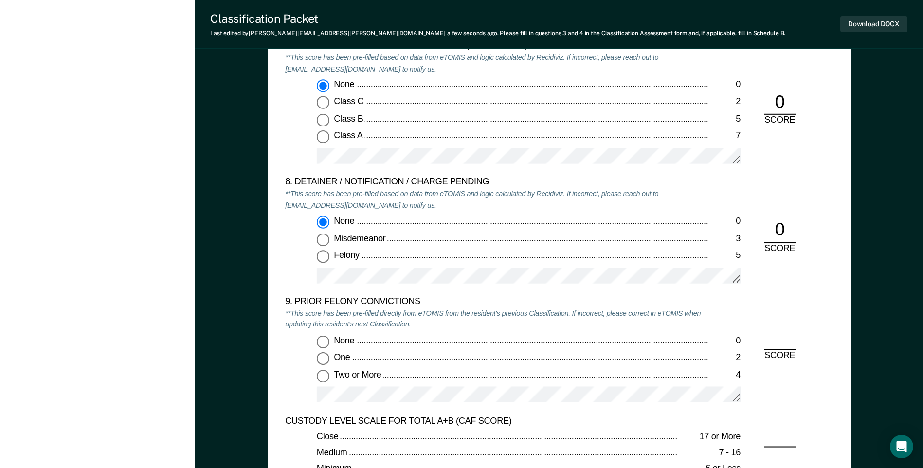
scroll to position [2092, 0]
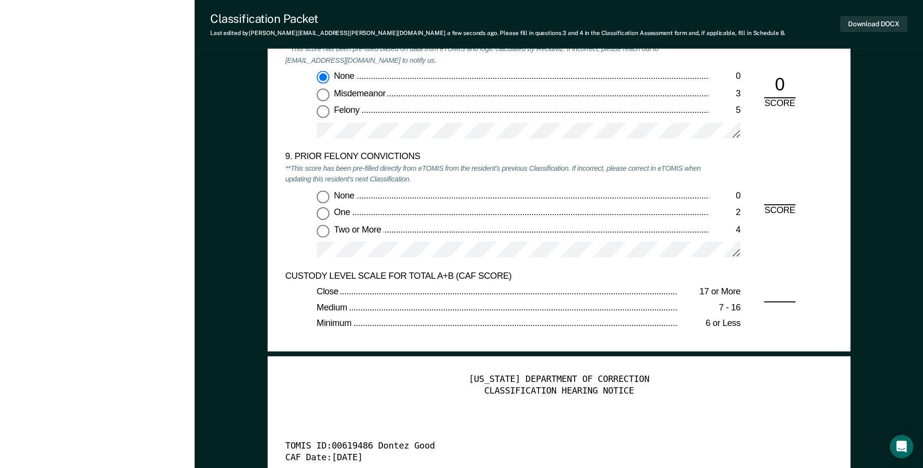
click at [326, 195] on input "None 0" at bounding box center [323, 196] width 13 height 13
type textarea "x"
radio input "true"
click at [867, 27] on button "Download DOCX" at bounding box center [873, 24] width 67 height 16
click at [647, 175] on div "9. PRIOR FELONY CONVICTIONS **This score has been pre-filled directly from eTOM…" at bounding box center [497, 210] width 424 height 119
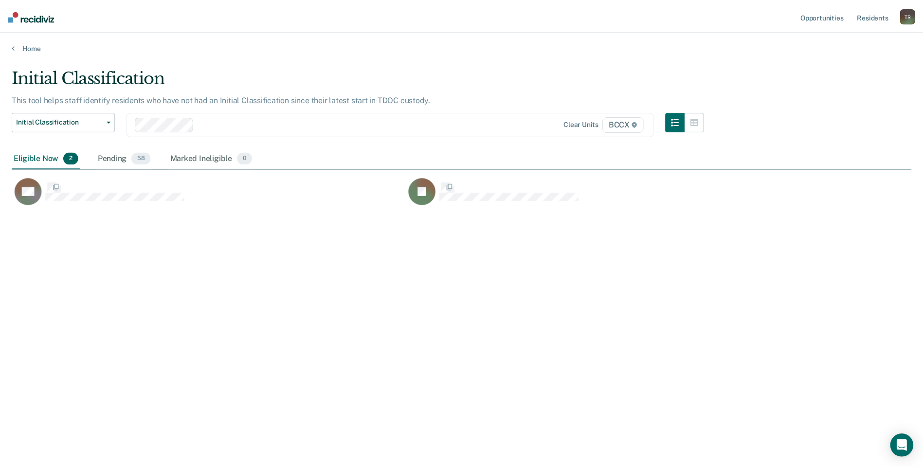
scroll to position [321, 899]
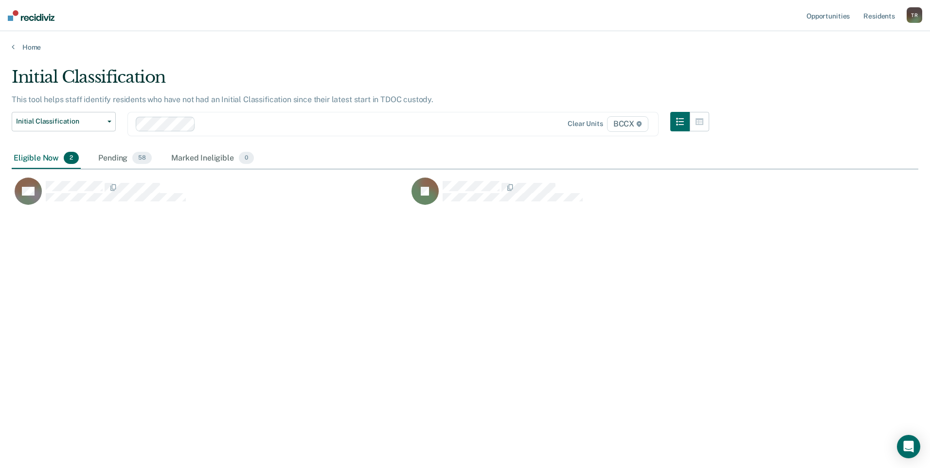
click at [181, 321] on div "Initial Classification This tool helps staff identify residents who have not ha…" at bounding box center [465, 231] width 907 height 328
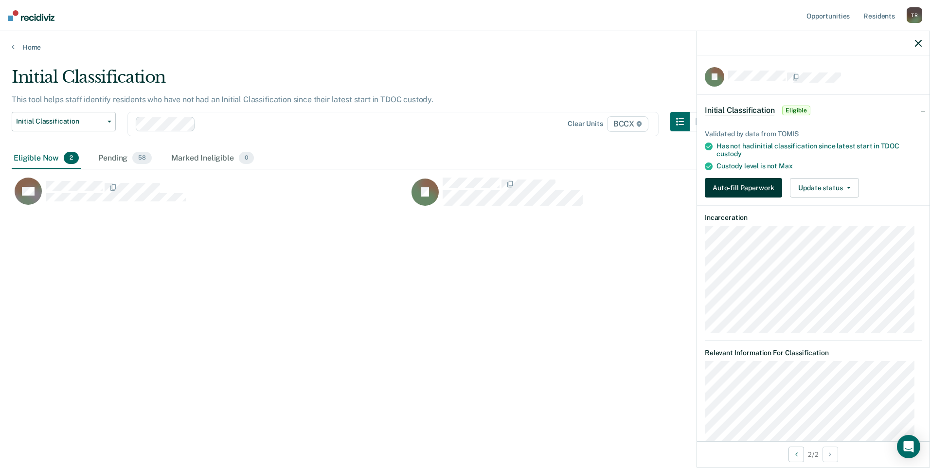
click at [735, 192] on button "Auto-fill Paperwork" at bounding box center [743, 187] width 77 height 19
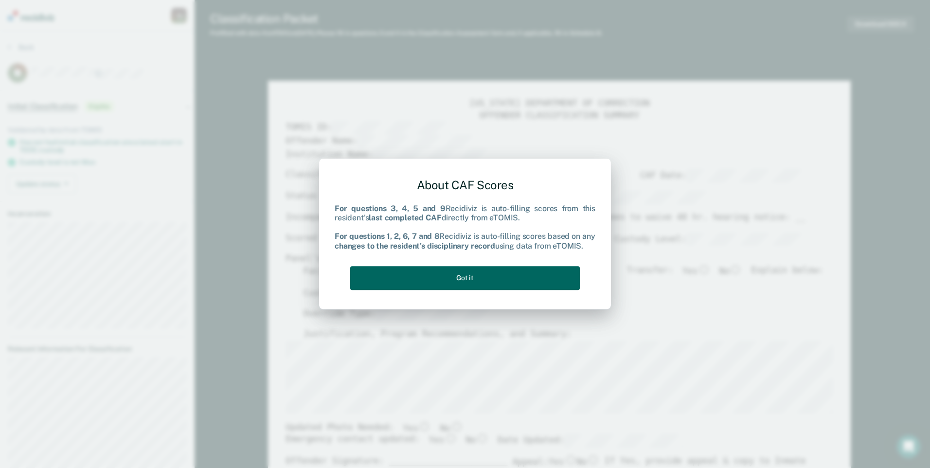
click at [540, 272] on button "Got it" at bounding box center [465, 278] width 230 height 24
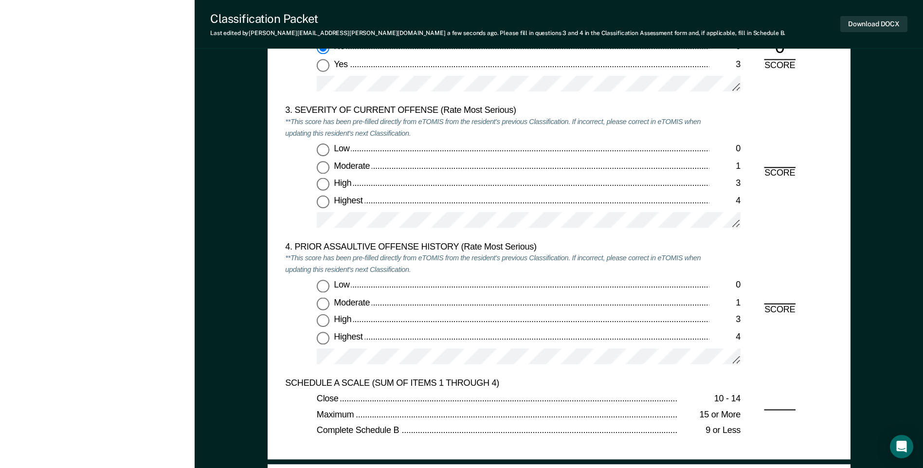
scroll to position [1168, 0]
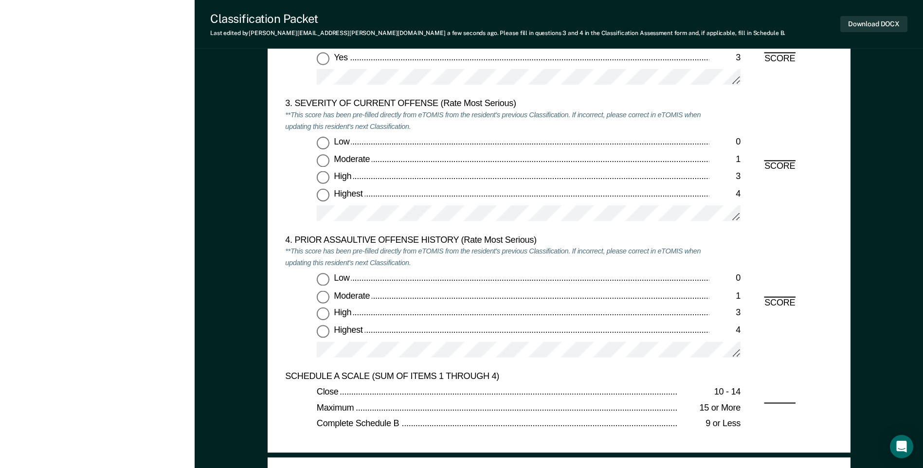
click at [323, 162] on input "Moderate 1" at bounding box center [323, 160] width 13 height 13
type textarea "x"
radio input "true"
click at [324, 278] on input "Low 0" at bounding box center [323, 279] width 13 height 13
type textarea "x"
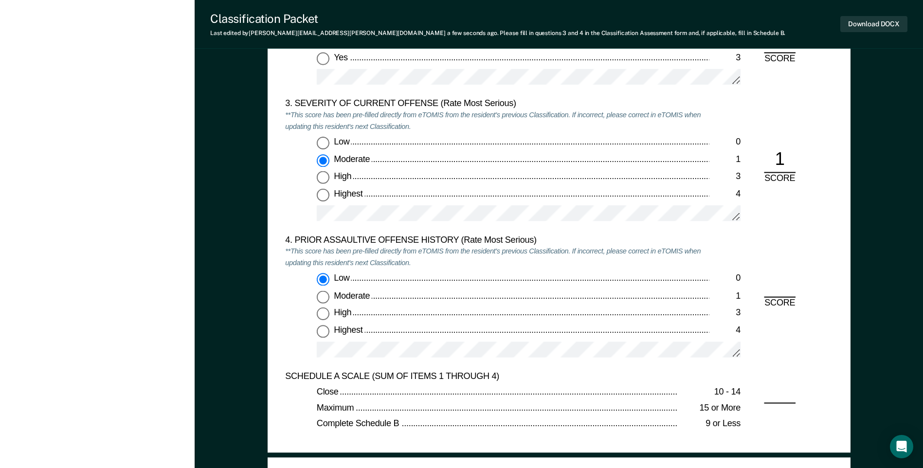
radio input "true"
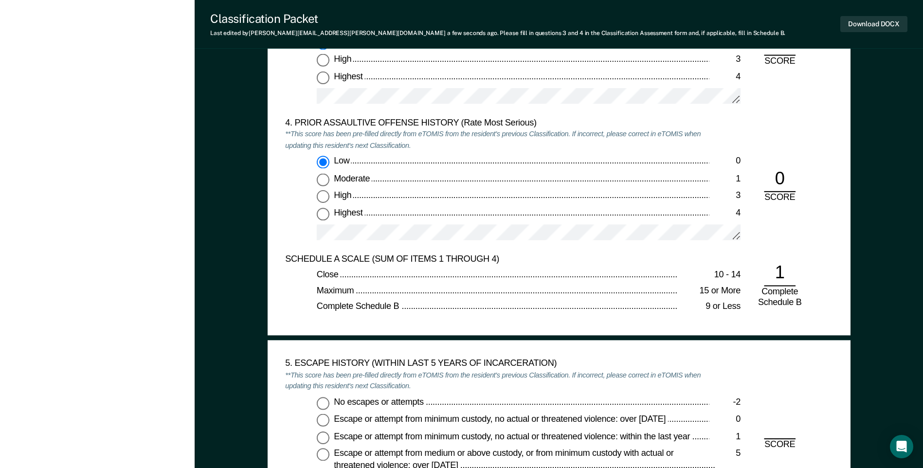
scroll to position [1459, 0]
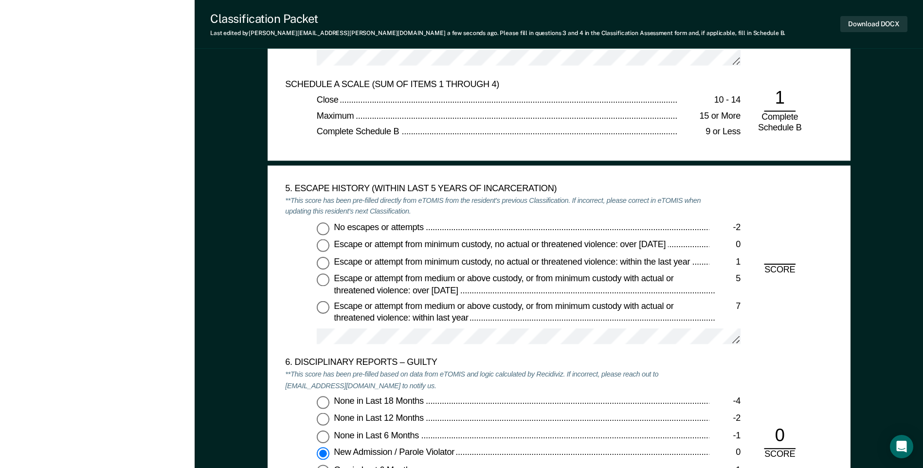
click at [322, 226] on input "No escapes or attempts -2" at bounding box center [323, 228] width 13 height 13
type textarea "x"
radio input "true"
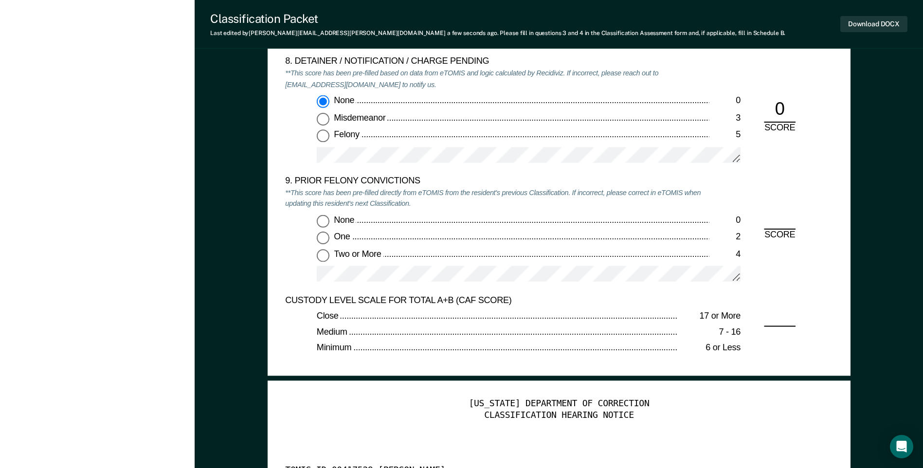
scroll to position [2092, 0]
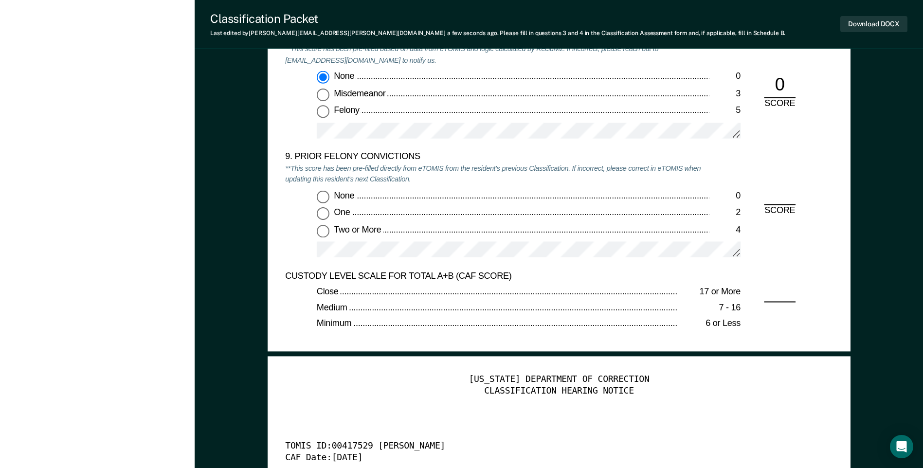
click at [324, 233] on input "Two or More 4" at bounding box center [323, 230] width 13 height 13
type textarea "x"
radio input "true"
click at [856, 25] on button "Download DOCX" at bounding box center [873, 24] width 67 height 16
click at [552, 199] on div "None" at bounding box center [521, 196] width 375 height 12
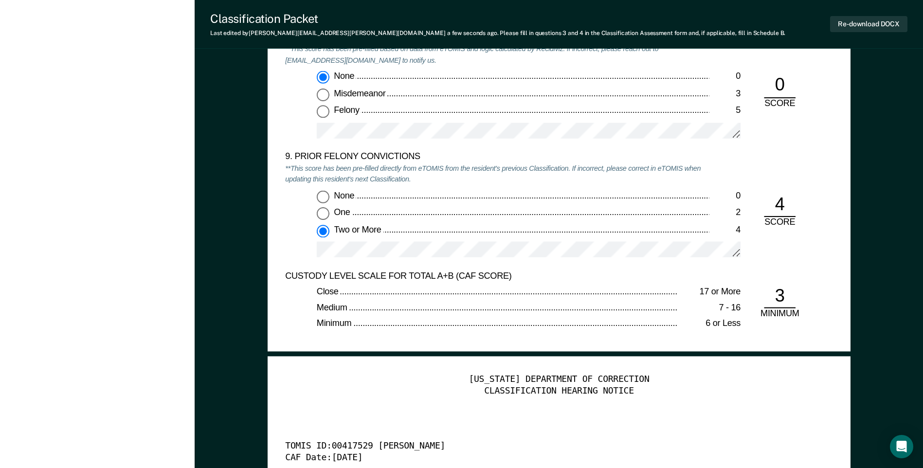
click at [329, 199] on input "None 0" at bounding box center [323, 196] width 13 height 13
type textarea "x"
radio input "true"
radio input "false"
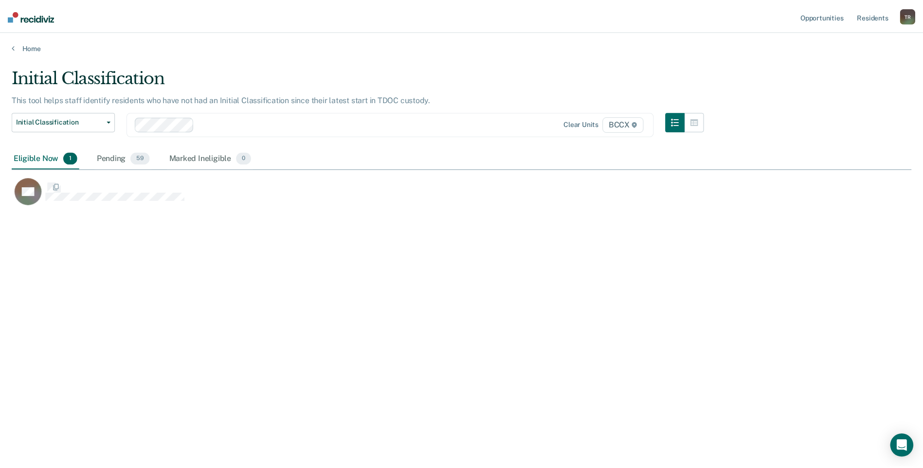
scroll to position [321, 899]
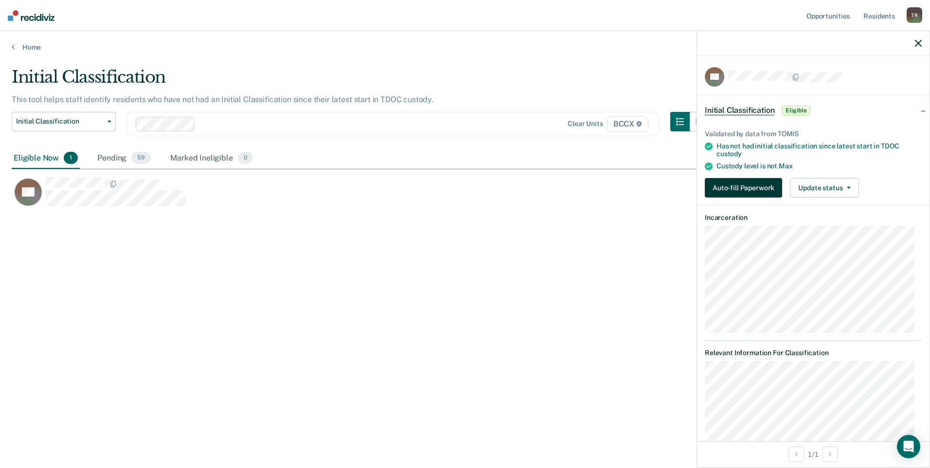
click at [742, 195] on button "Auto-fill Paperwork" at bounding box center [743, 187] width 77 height 19
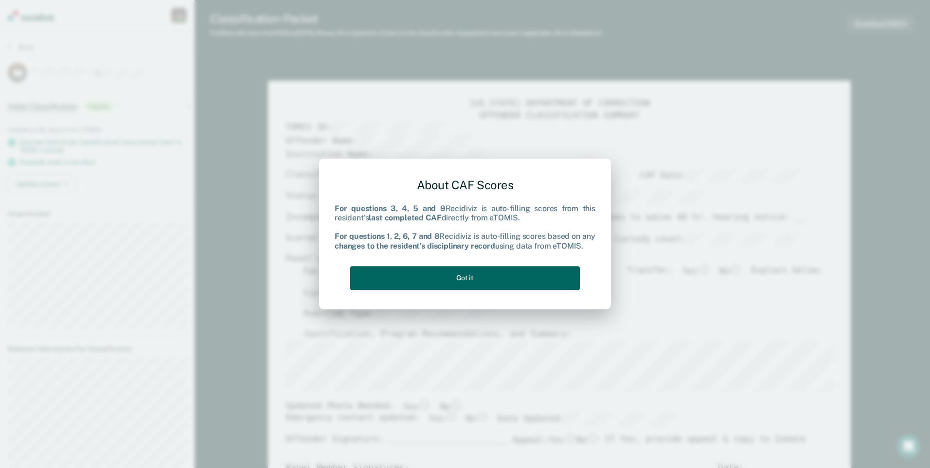
click at [503, 281] on button "Got it" at bounding box center [465, 278] width 230 height 24
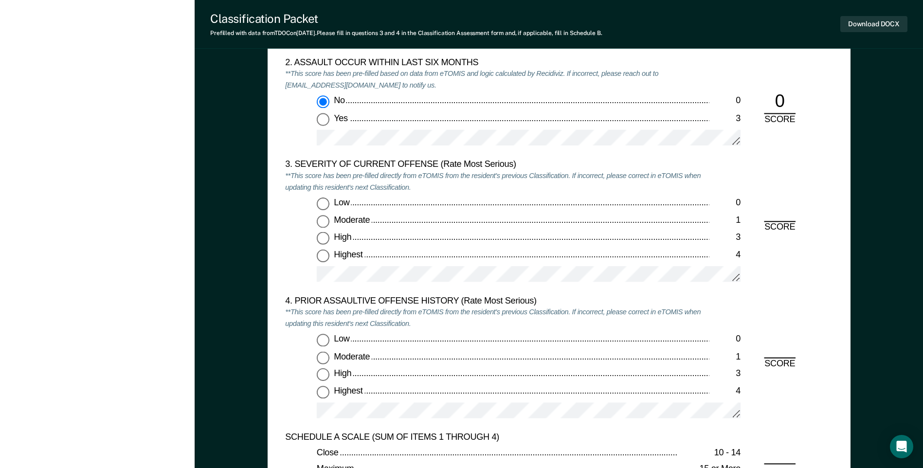
scroll to position [1119, 0]
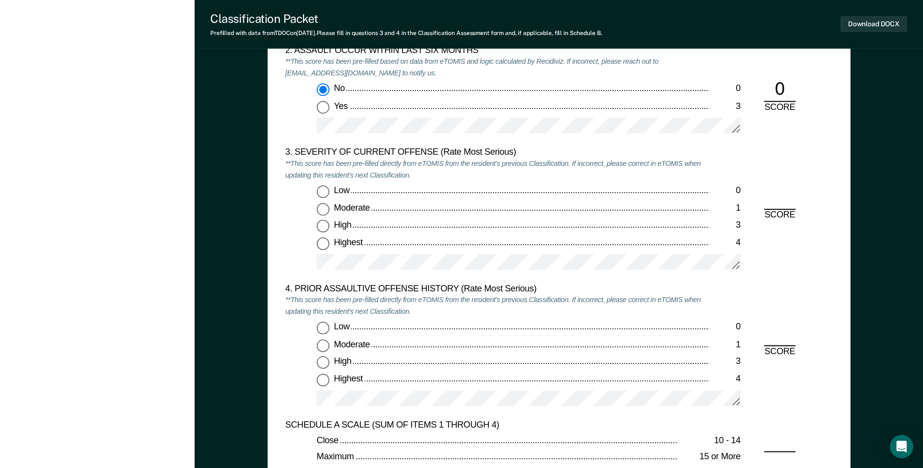
click at [320, 224] on input "High 3" at bounding box center [323, 226] width 13 height 13
type textarea "x"
radio input "true"
click at [325, 359] on input "High 3" at bounding box center [323, 363] width 13 height 13
type textarea "x"
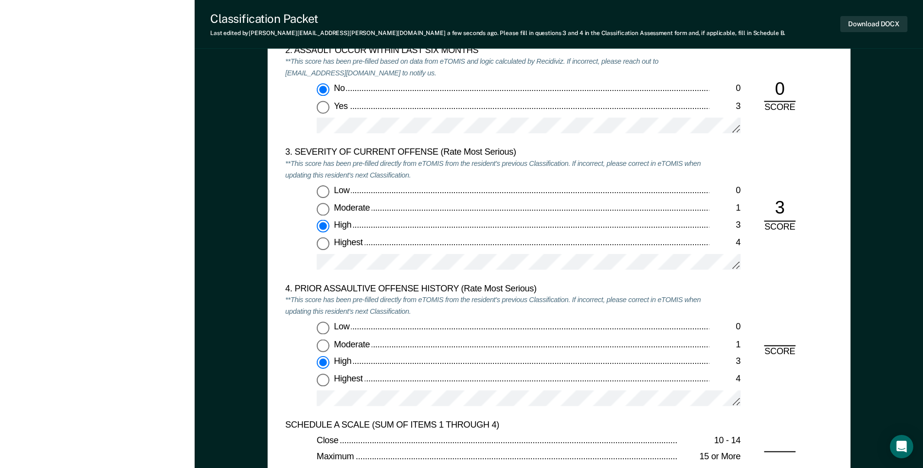
radio input "true"
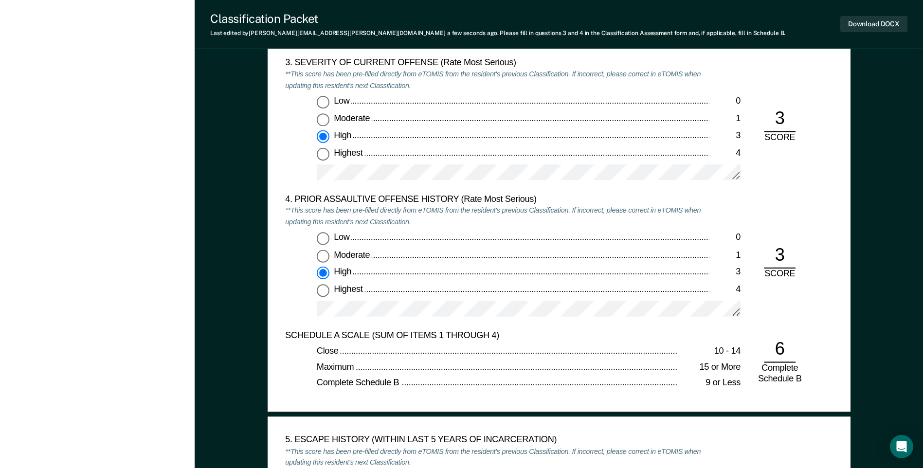
scroll to position [1362, 0]
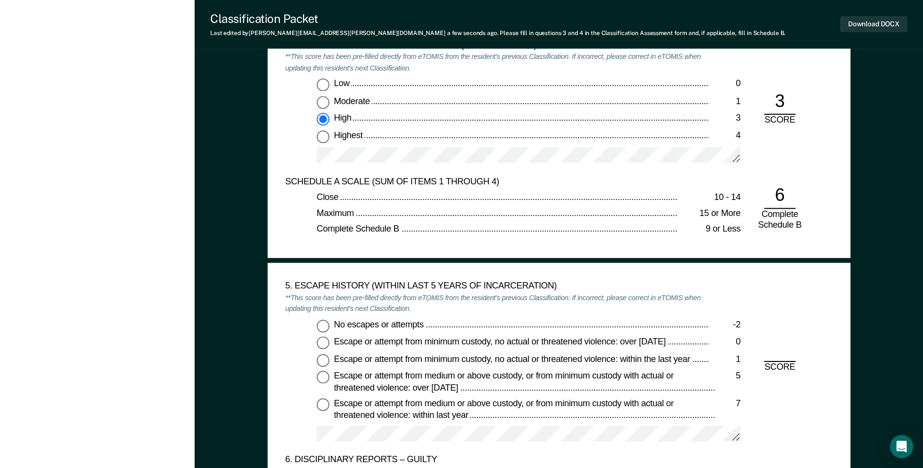
click at [322, 328] on input "No escapes or attempts -2" at bounding box center [323, 325] width 13 height 13
type textarea "x"
radio input "true"
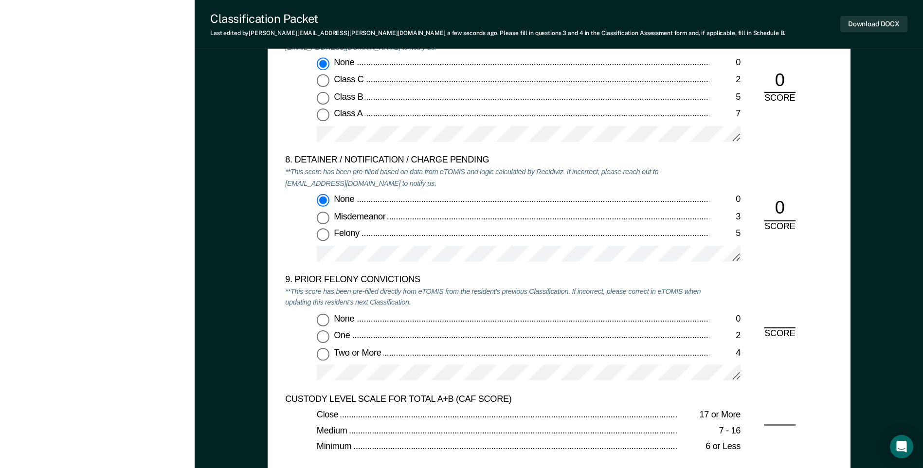
scroll to position [2043, 0]
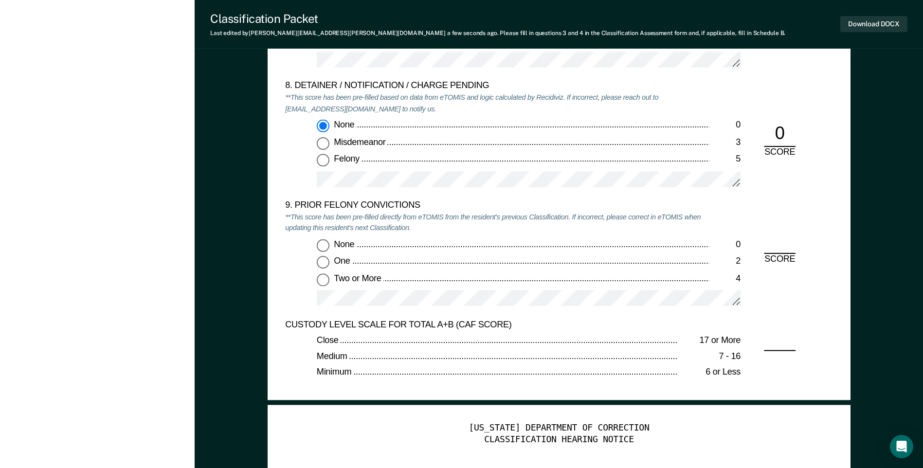
click at [325, 281] on input "Two or More 4" at bounding box center [323, 279] width 13 height 13
type textarea "x"
radio input "true"
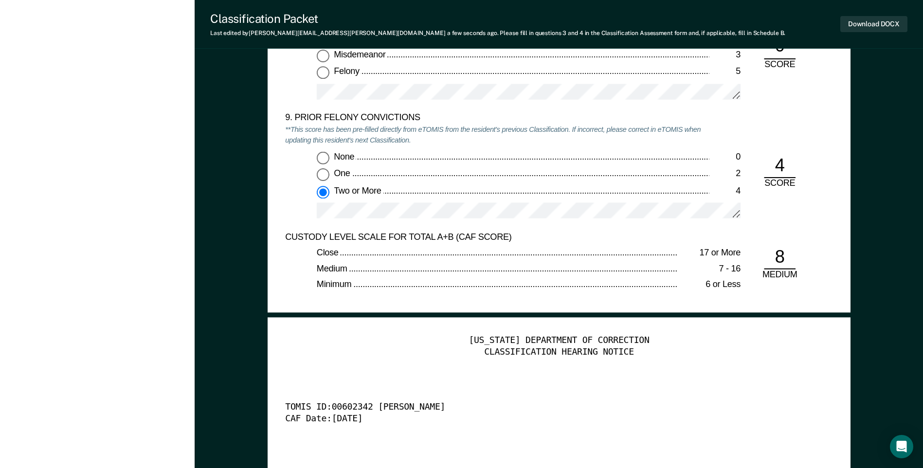
scroll to position [2335, 0]
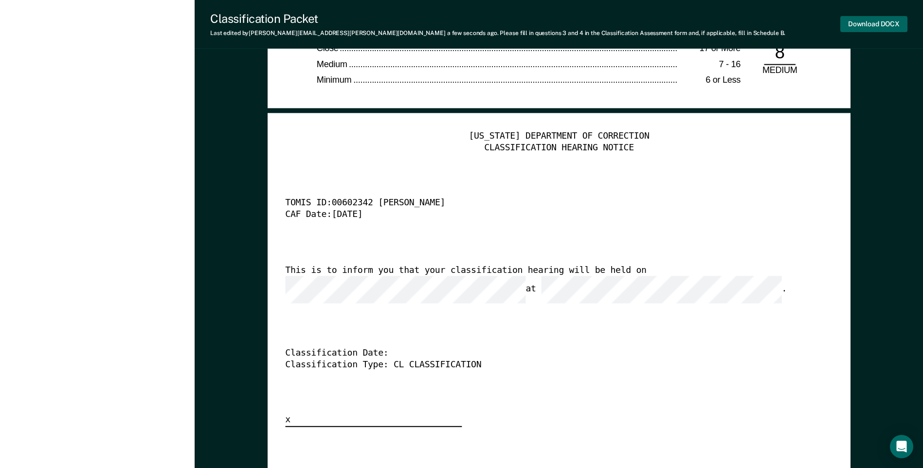
click at [860, 27] on button "Download DOCX" at bounding box center [873, 24] width 67 height 16
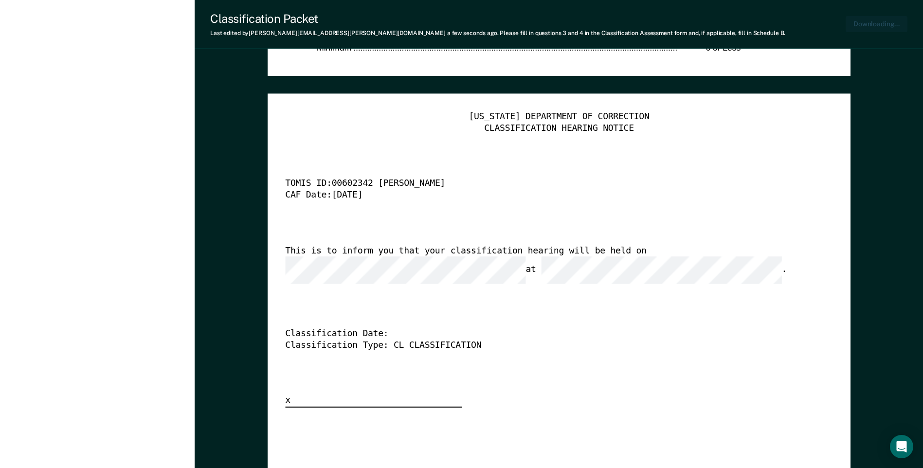
type textarea "x"
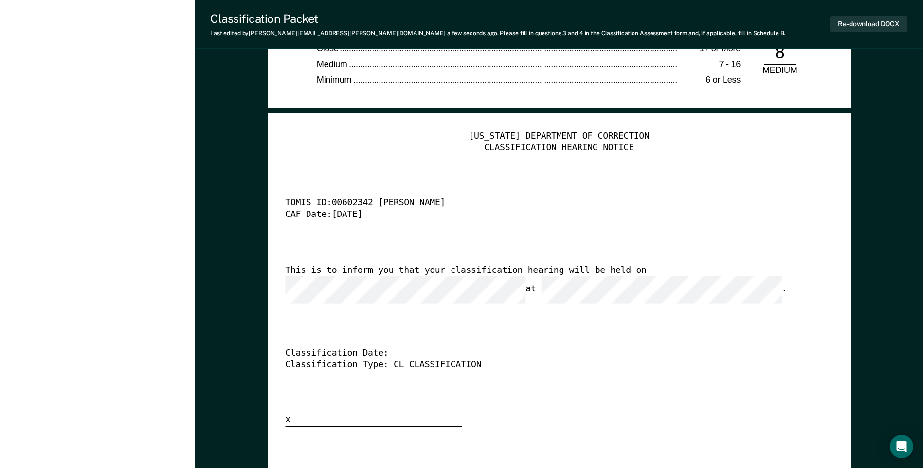
click at [573, 215] on div "CAF Date: [DATE]" at bounding box center [545, 215] width 520 height 12
